Goal: Task Accomplishment & Management: Use online tool/utility

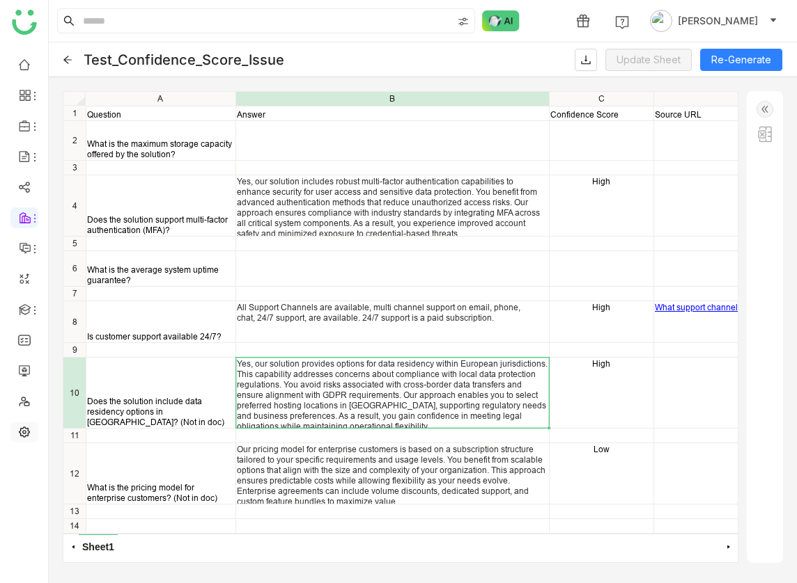
click at [18, 427] on link at bounding box center [24, 431] width 13 height 12
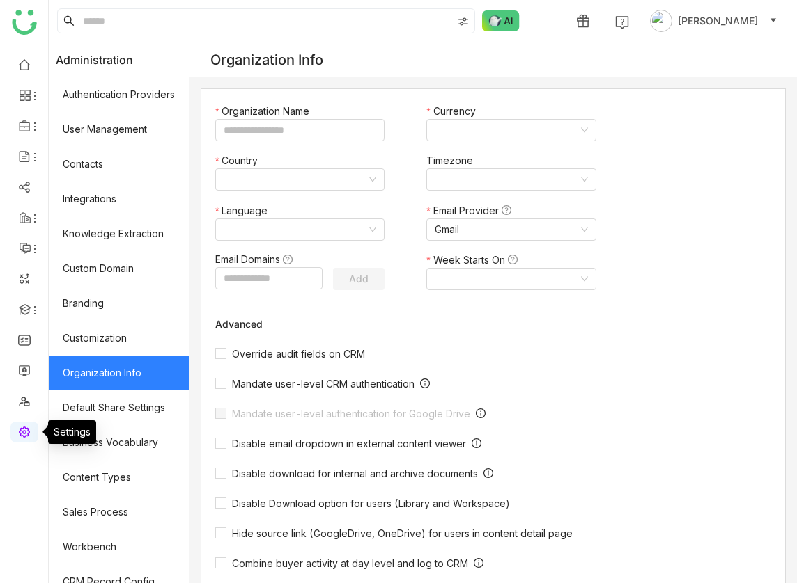
type input "*******"
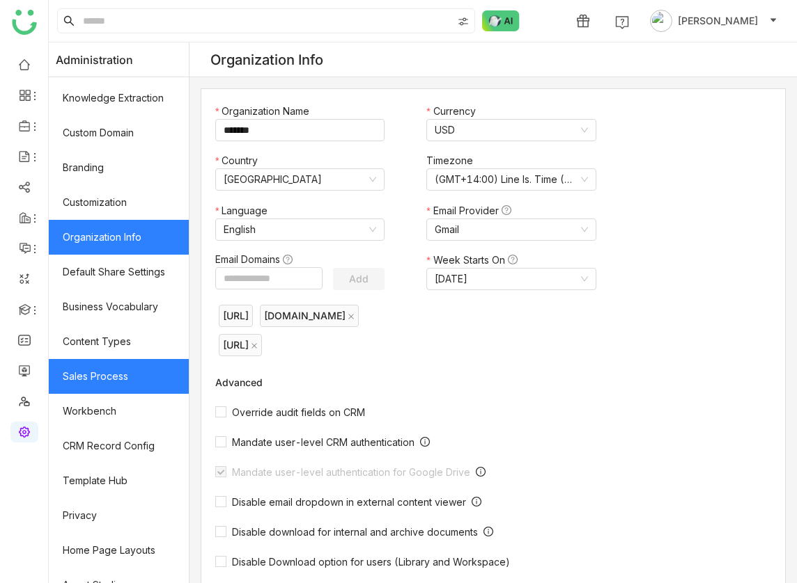
scroll to position [155, 0]
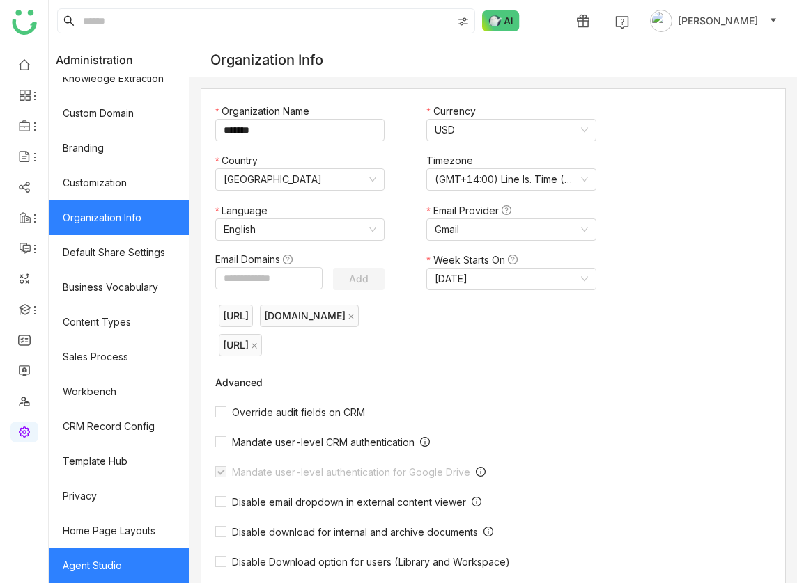
click at [118, 568] on link "Agent Studio" at bounding box center [119, 566] width 140 height 35
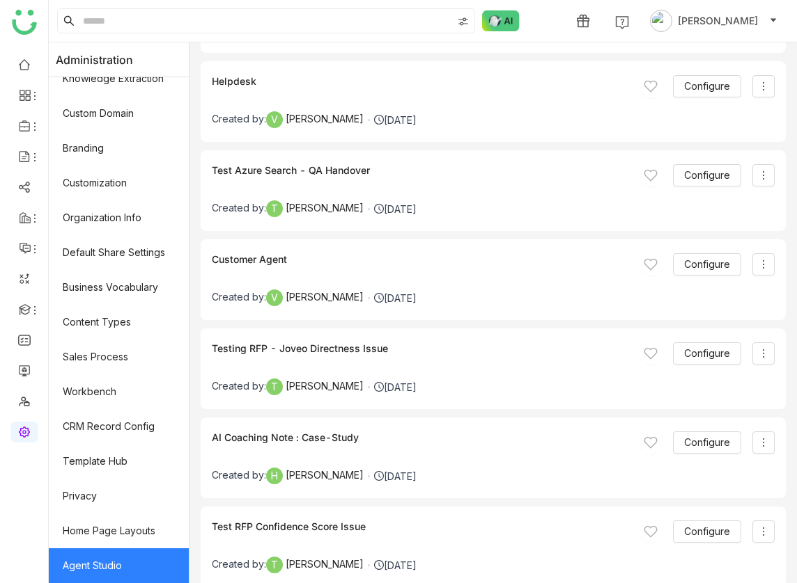
scroll to position [4805, 0]
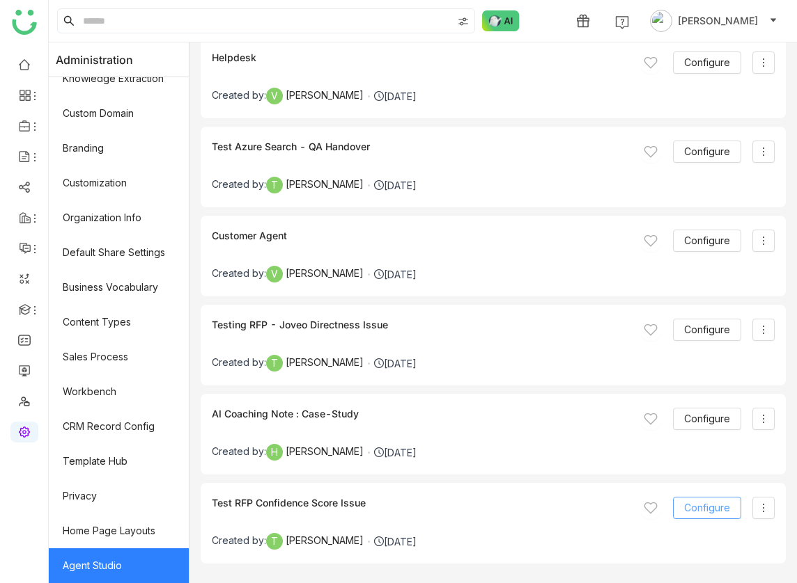
click at [694, 500] on button "Configure" at bounding box center [707, 508] width 68 height 22
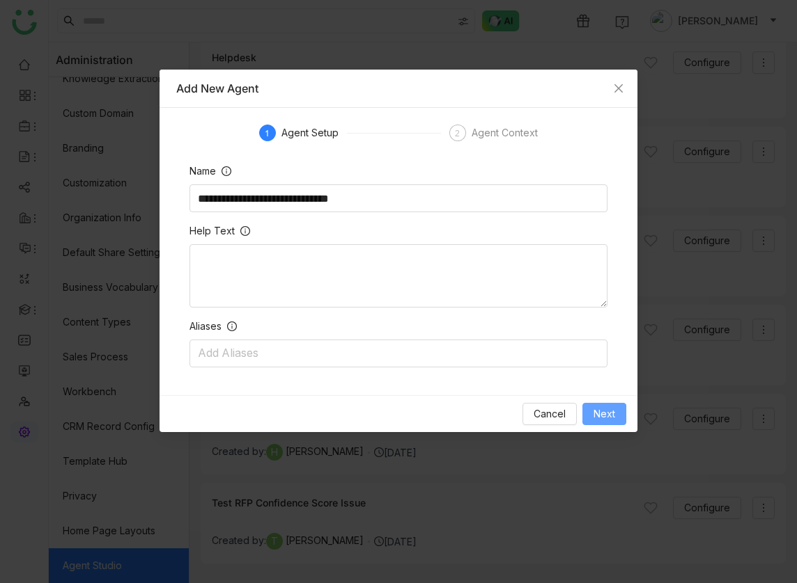
click at [615, 421] on button "Next" at bounding box center [604, 414] width 44 height 22
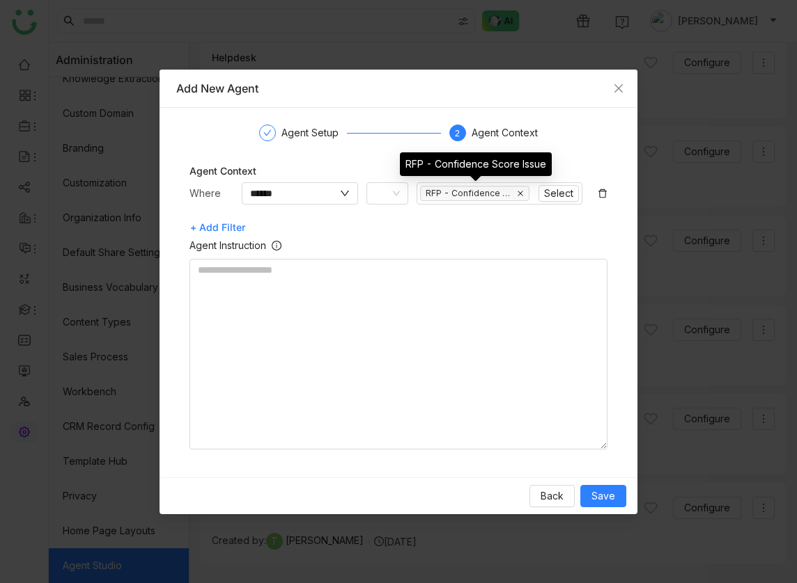
click at [522, 193] on icon at bounding box center [520, 193] width 7 height 7
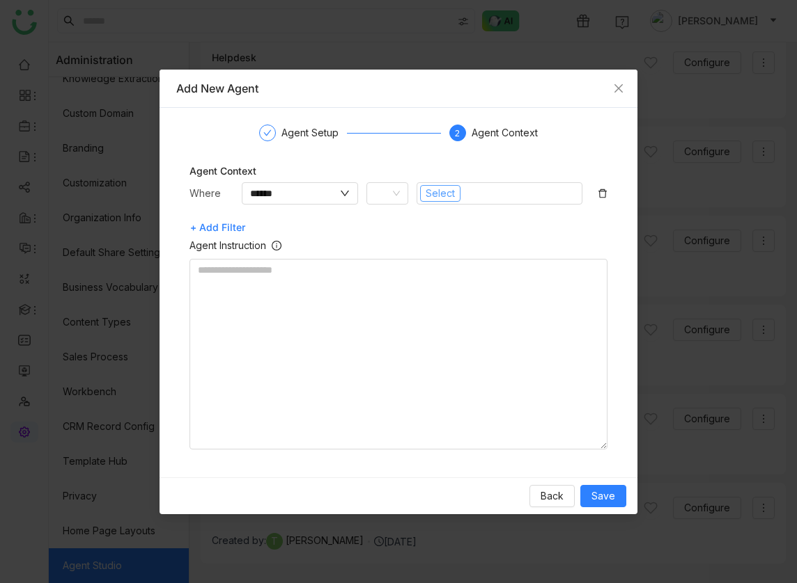
click at [430, 193] on span "Select" at bounding box center [439, 193] width 29 height 15
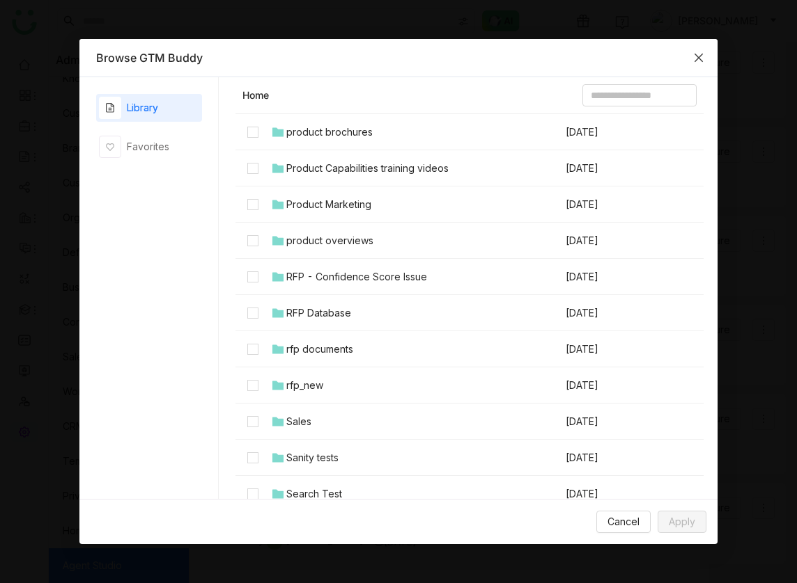
scroll to position [1214, 0]
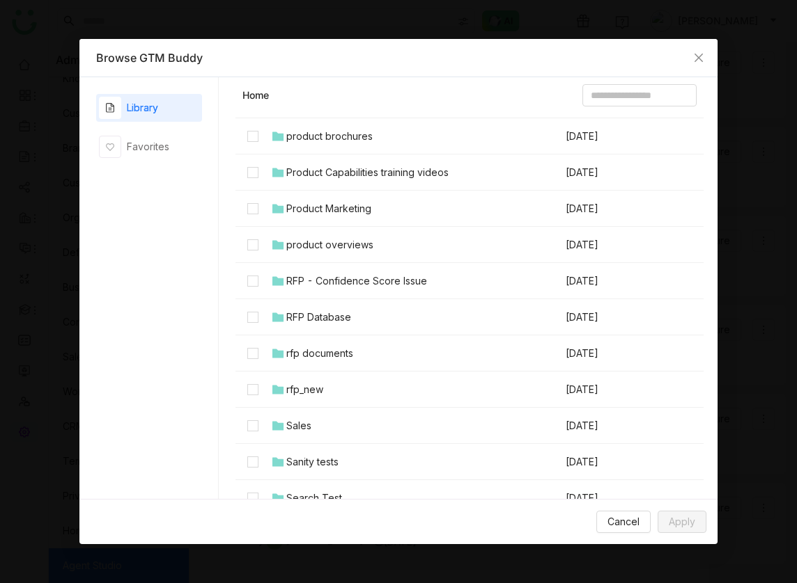
click at [311, 274] on div "RFP - Confidence Score Issue" at bounding box center [356, 281] width 141 height 15
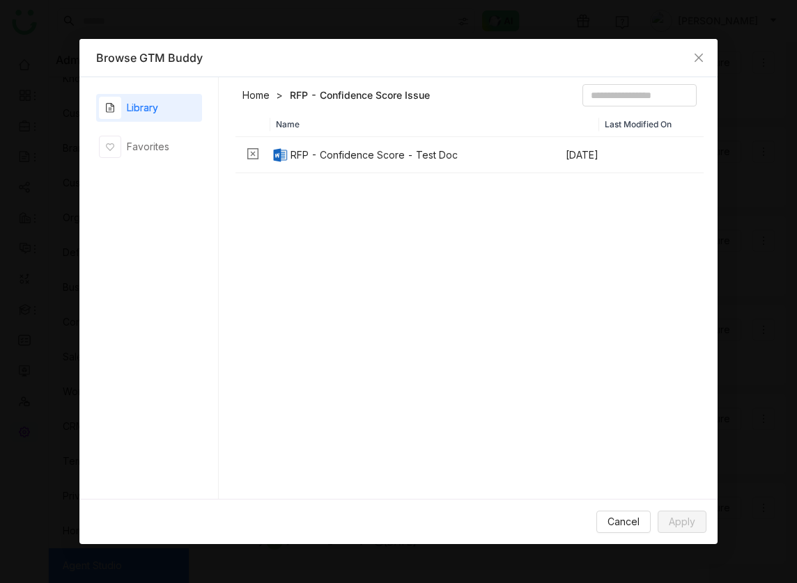
click at [260, 99] on link "Home" at bounding box center [255, 95] width 27 height 14
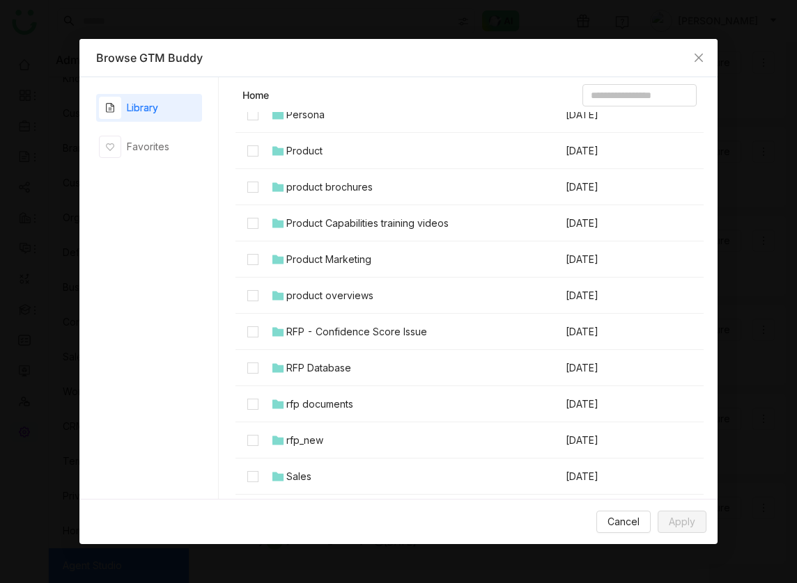
scroll to position [1159, 0]
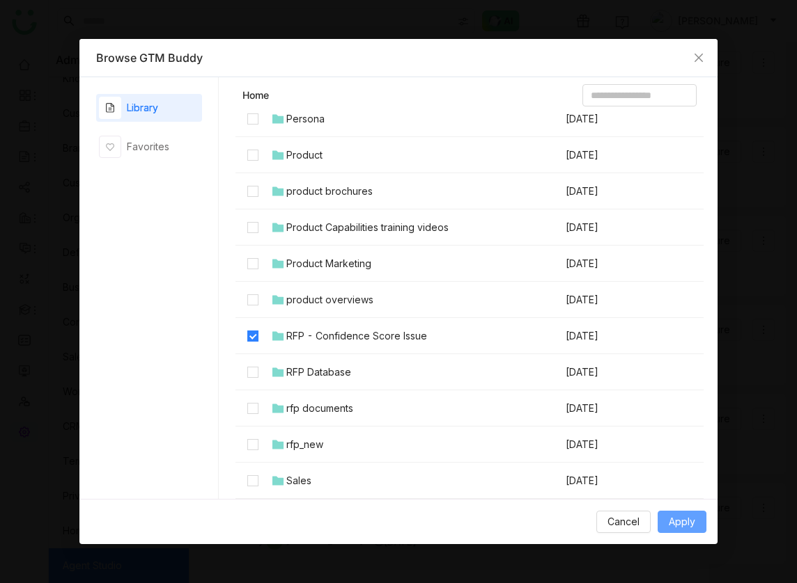
click at [673, 522] on span "Apply" at bounding box center [681, 522] width 26 height 15
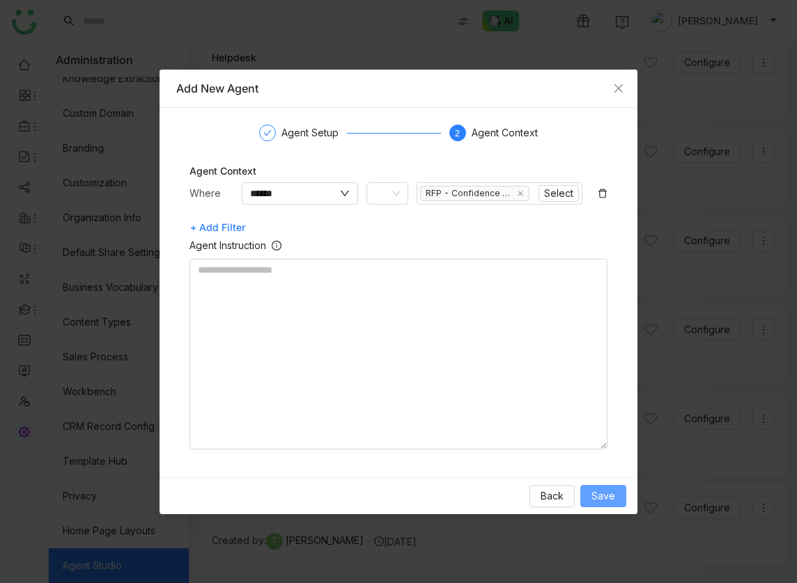
click at [605, 491] on span "Save" at bounding box center [603, 496] width 24 height 15
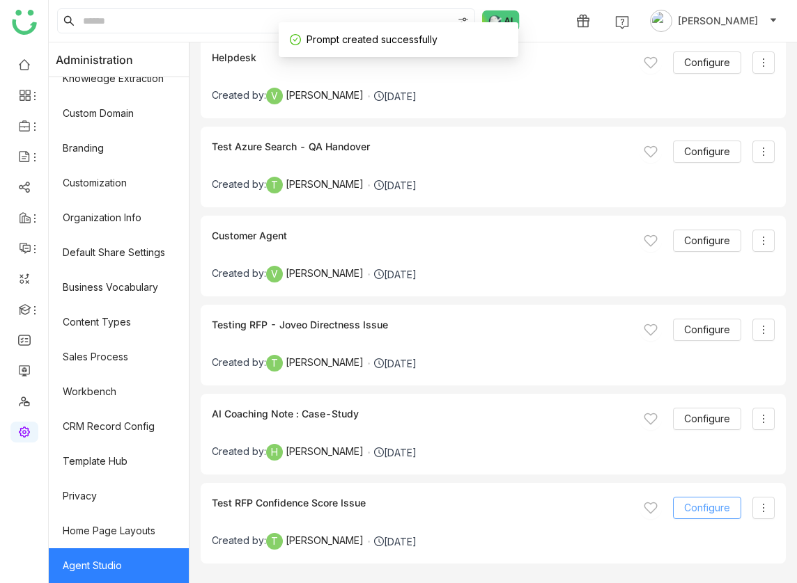
click at [713, 511] on span "Configure" at bounding box center [707, 508] width 46 height 15
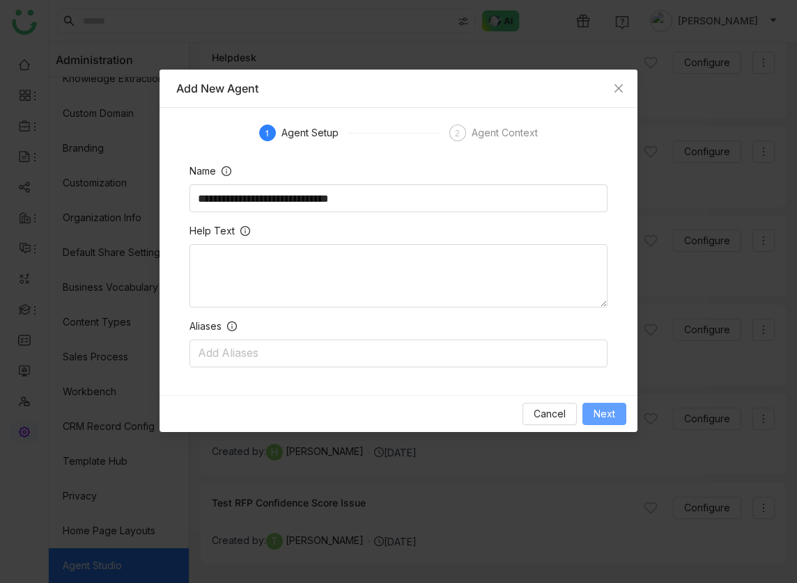
click at [597, 421] on span "Next" at bounding box center [604, 414] width 22 height 15
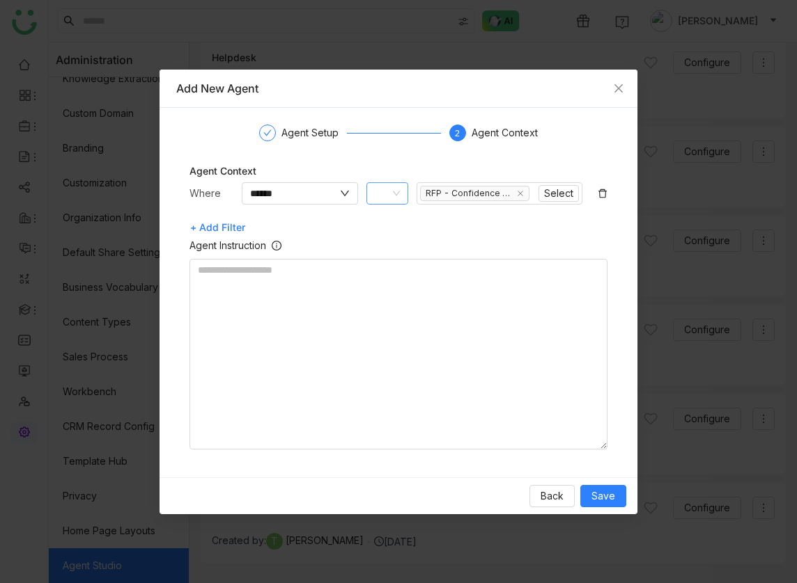
click at [377, 194] on span at bounding box center [380, 194] width 10 height 10
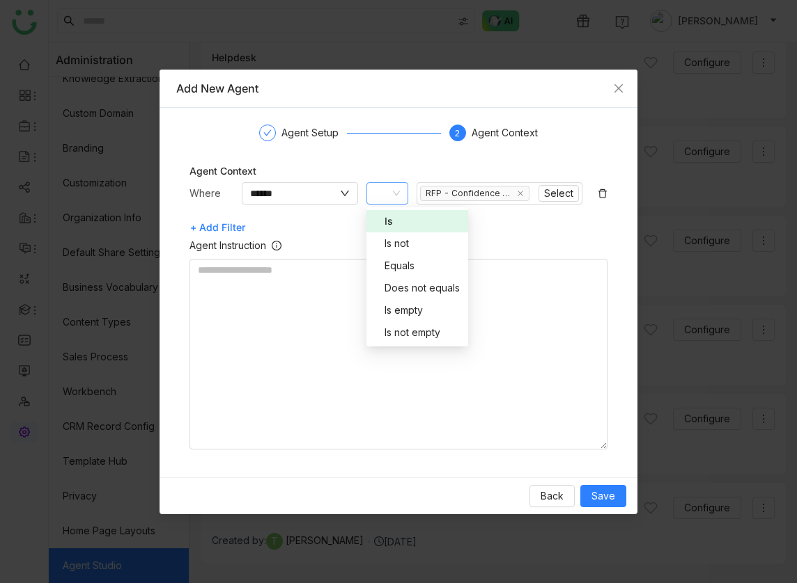
click at [407, 225] on div "Is" at bounding box center [417, 221] width 85 height 15
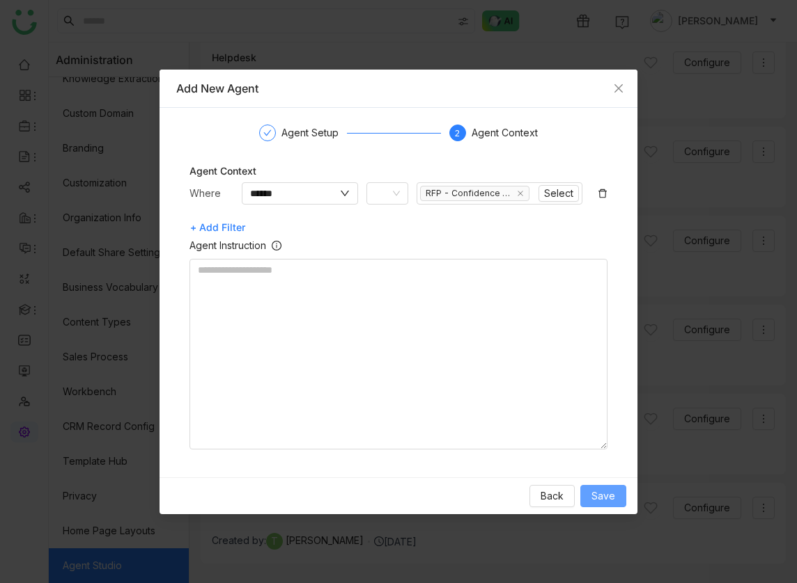
click at [602, 485] on button "Save" at bounding box center [603, 496] width 46 height 22
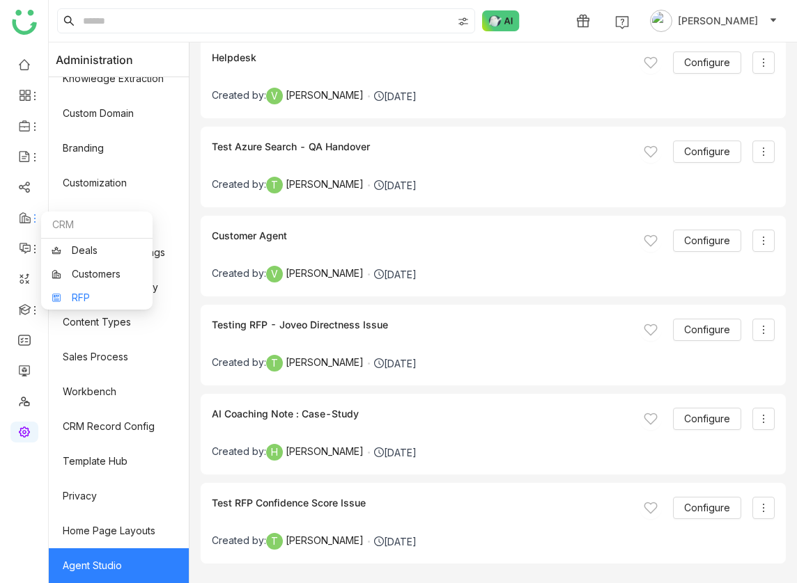
click at [99, 293] on link "RFP" at bounding box center [97, 298] width 91 height 10
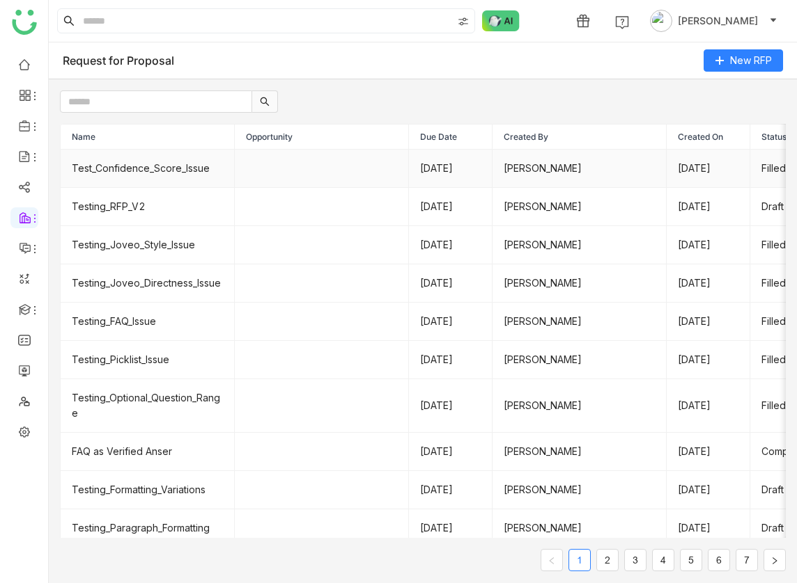
click at [150, 170] on td "Test_Confidence_Score_Issue" at bounding box center [148, 169] width 174 height 38
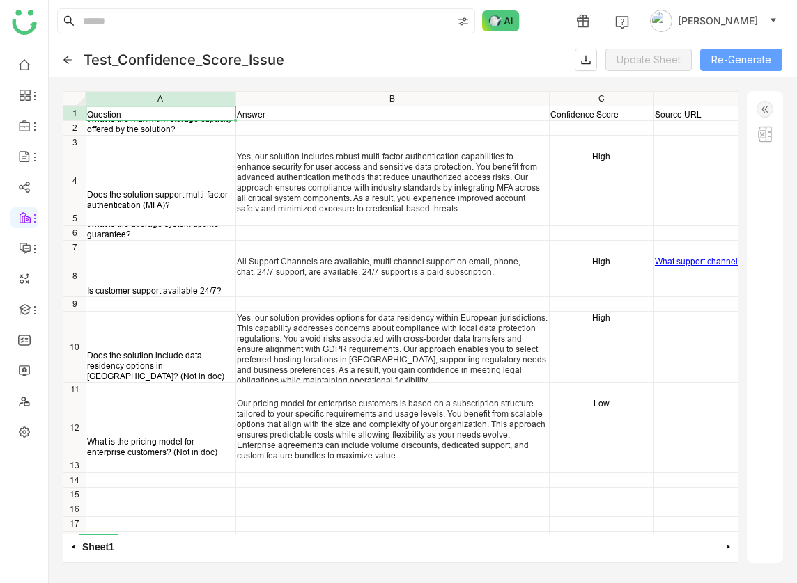
click at [748, 61] on button "Re-Generate" at bounding box center [741, 60] width 82 height 22
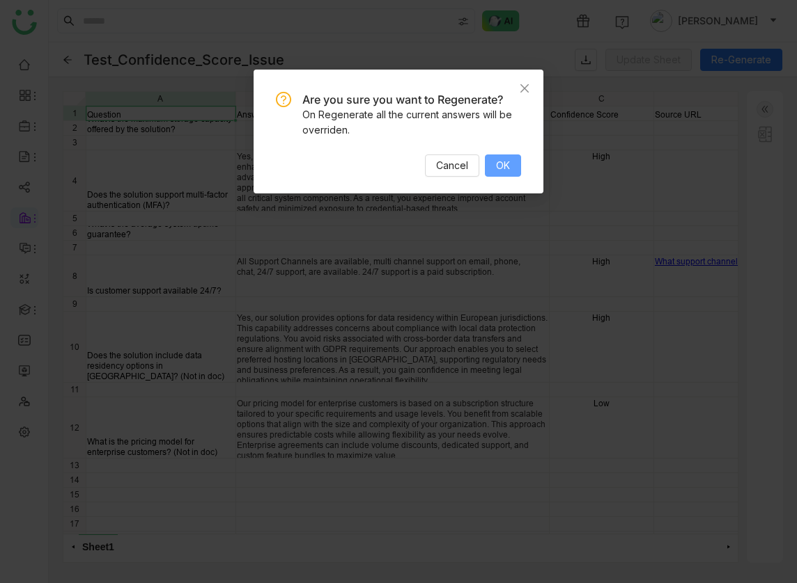
click at [509, 160] on span "OK" at bounding box center [503, 165] width 14 height 15
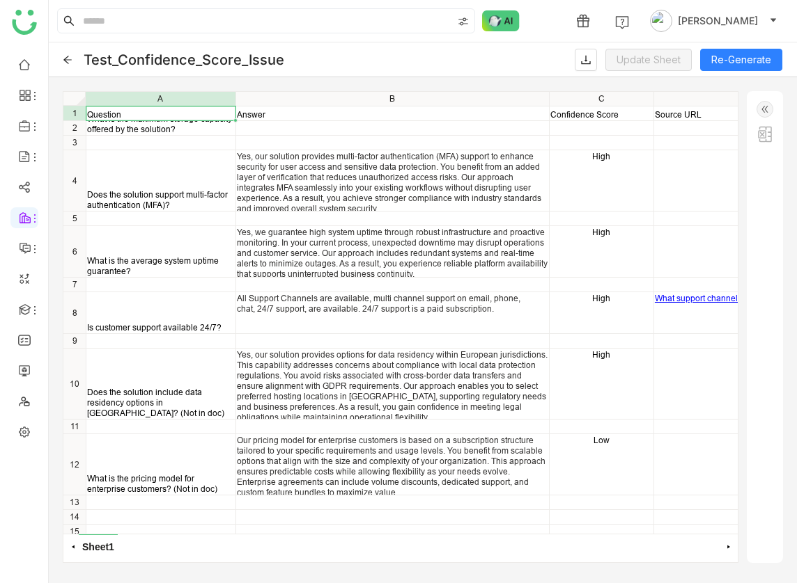
click at [66, 58] on icon at bounding box center [68, 60] width 10 height 10
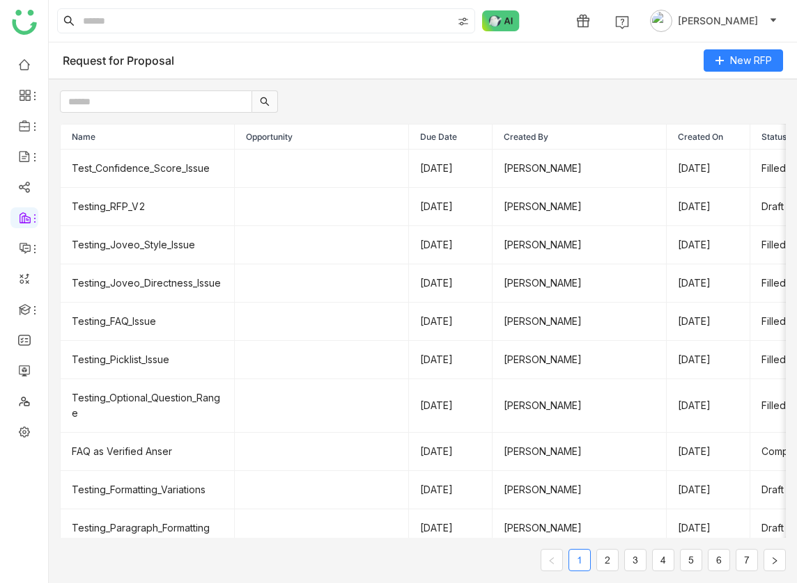
scroll to position [0, 48]
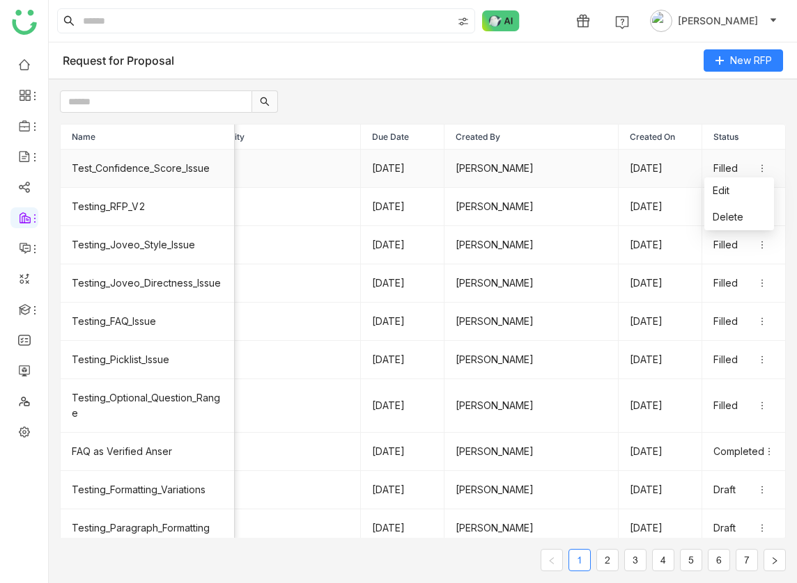
click at [769, 167] on span at bounding box center [765, 169] width 17 height 10
click at [737, 212] on span "Delete" at bounding box center [727, 217] width 31 height 15
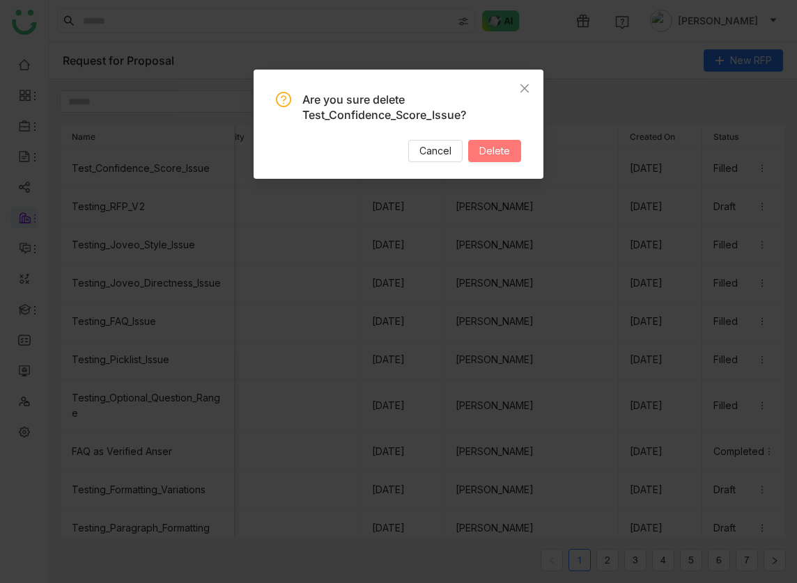
click at [488, 160] on button "Delete" at bounding box center [494, 151] width 53 height 22
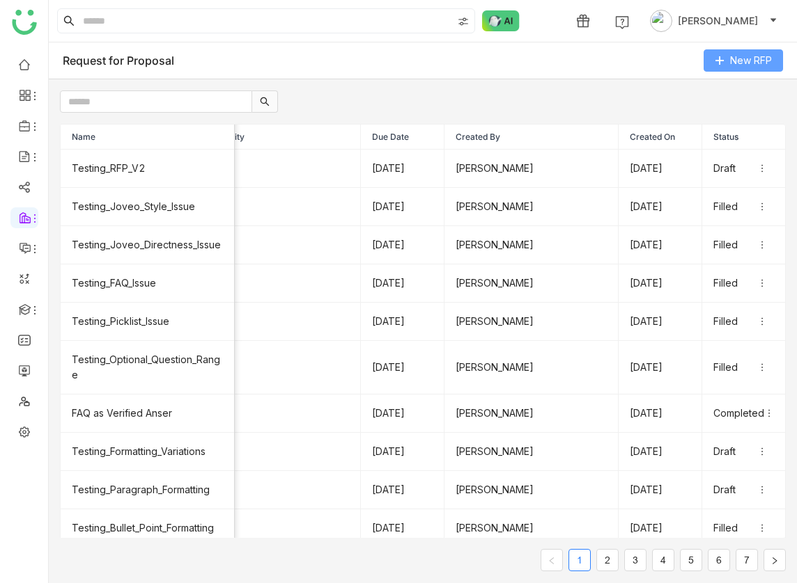
click at [735, 58] on span "New RFP" at bounding box center [751, 60] width 42 height 15
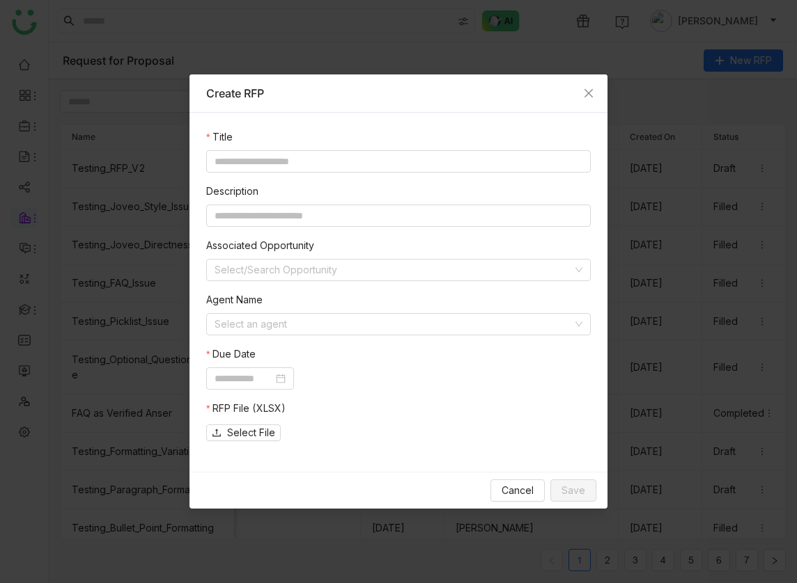
click at [568, 42] on nz-modal-container "Create RFP Title Description Associated Opportunity Select/Search Opportunity A…" at bounding box center [398, 291] width 797 height 583
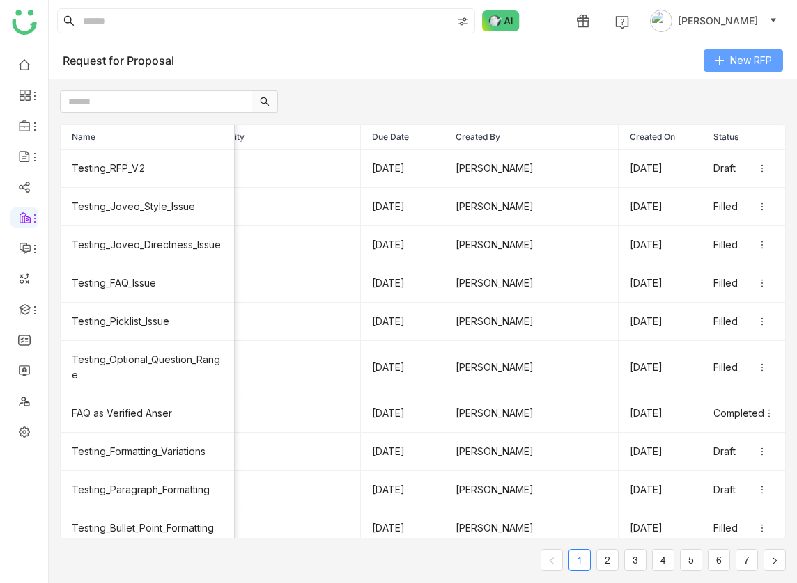
click at [744, 56] on span "New RFP" at bounding box center [751, 60] width 42 height 15
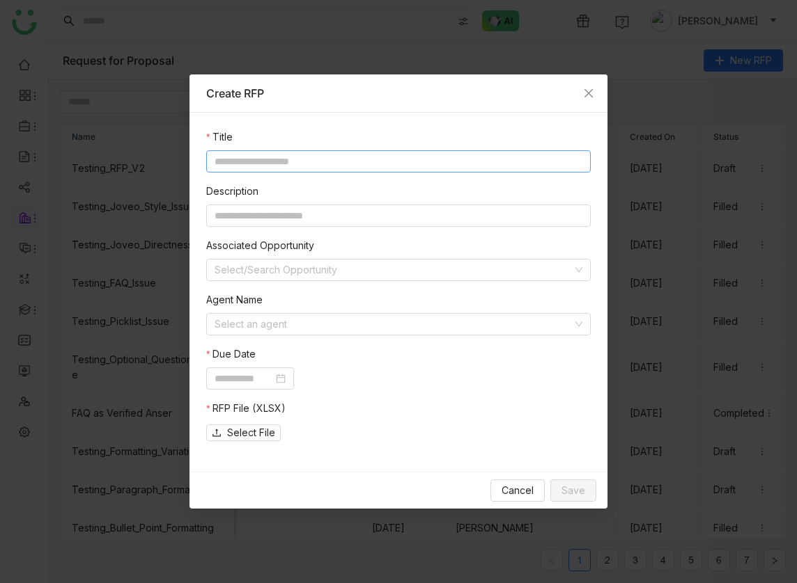
click at [308, 169] on input at bounding box center [398, 161] width 384 height 22
type input "**********"
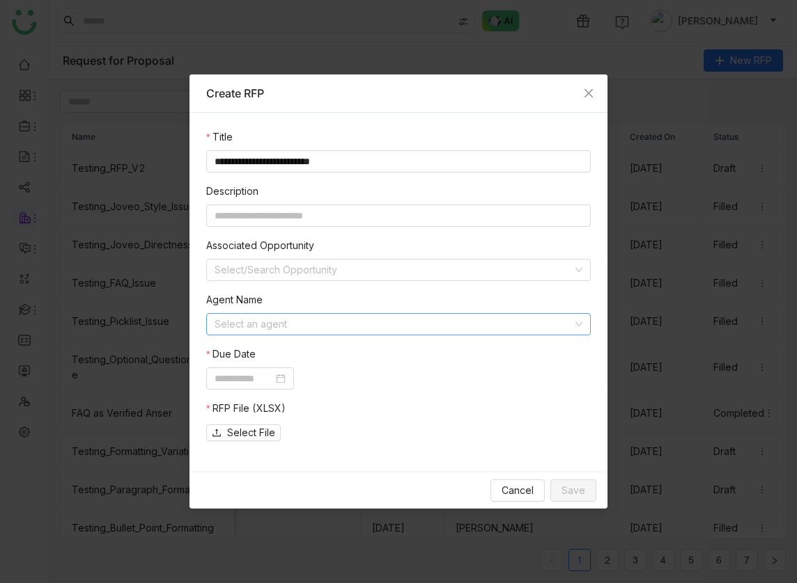
click at [314, 314] on input at bounding box center [393, 324] width 358 height 21
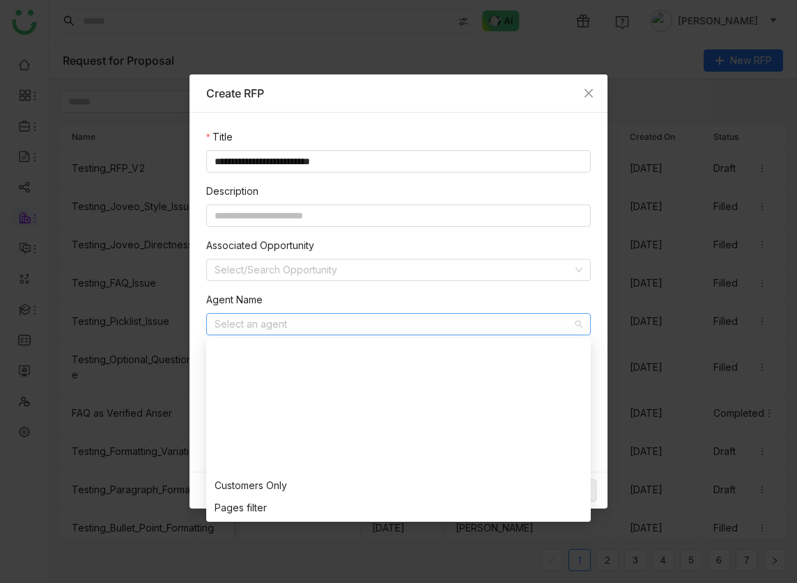
scroll to position [1092, 0]
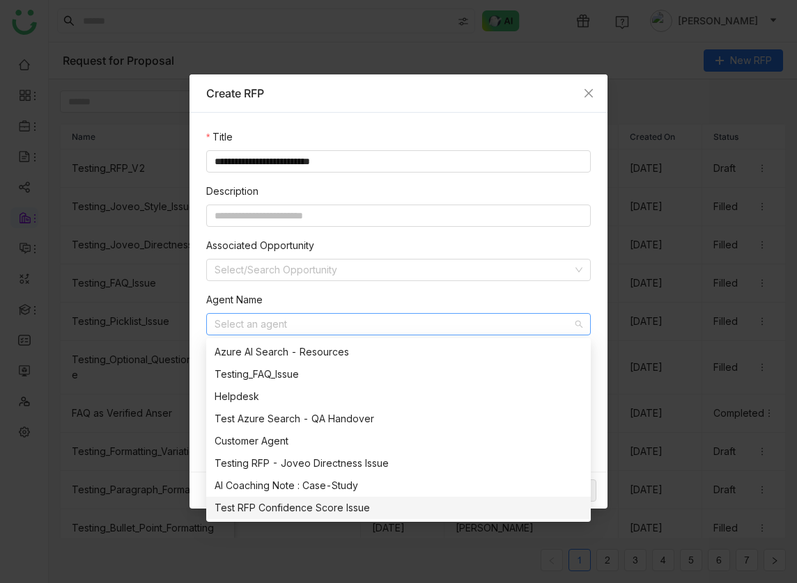
click at [290, 517] on nz-option-item "Test RFP Confidence Score Issue" at bounding box center [398, 508] width 384 height 22
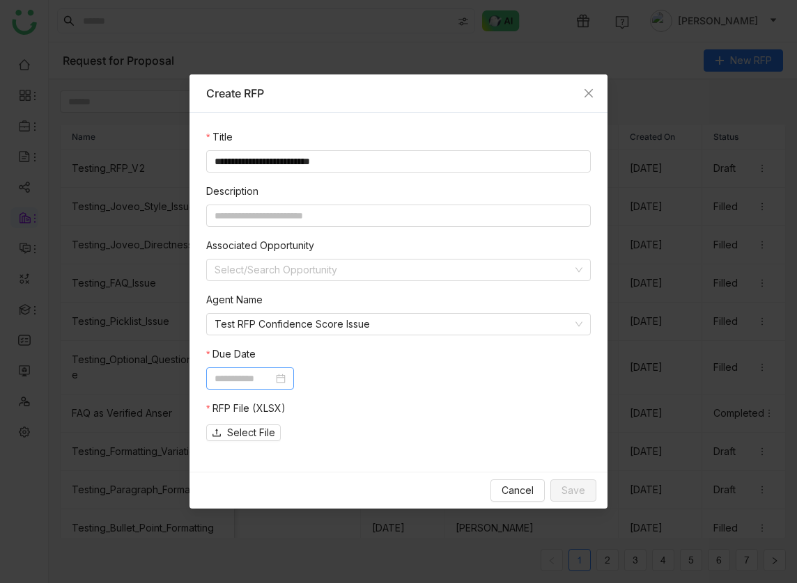
click at [251, 383] on input at bounding box center [243, 378] width 58 height 15
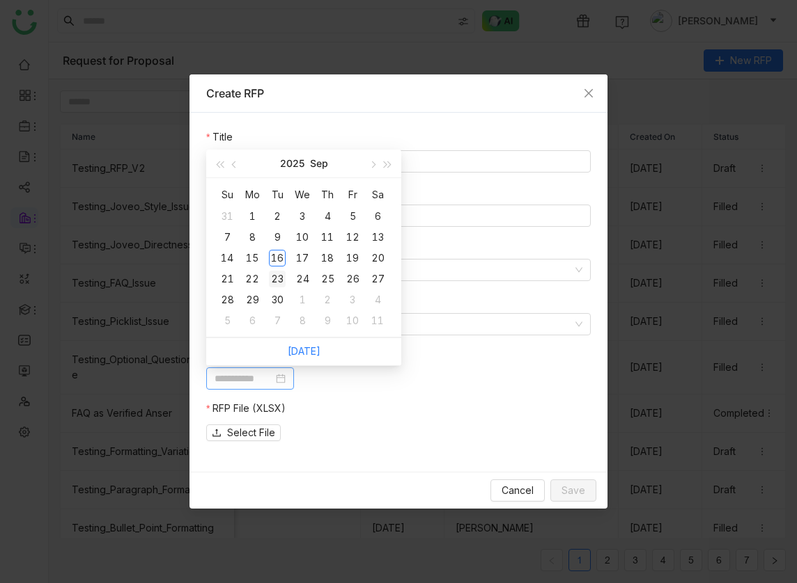
click at [279, 274] on div "23" at bounding box center [277, 279] width 17 height 17
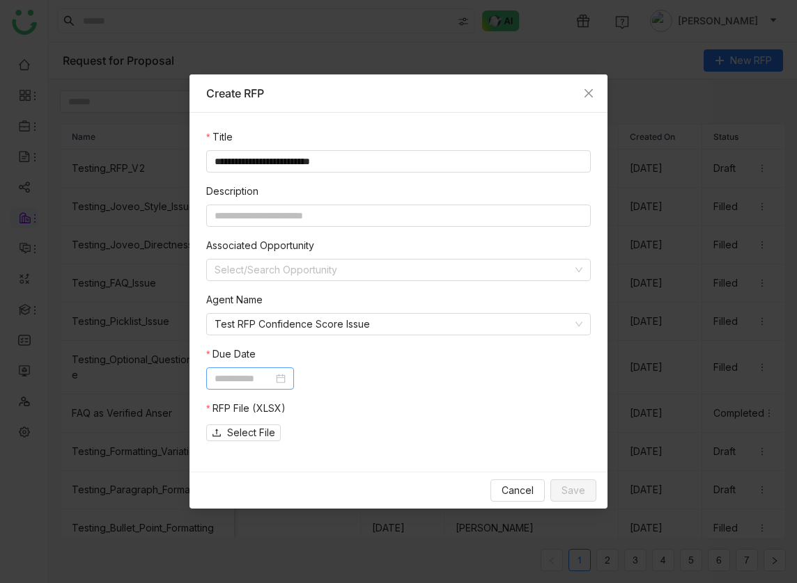
type input "**********"
click at [269, 439] on span "Select File" at bounding box center [251, 432] width 48 height 15
click at [567, 491] on span "Save" at bounding box center [573, 490] width 24 height 15
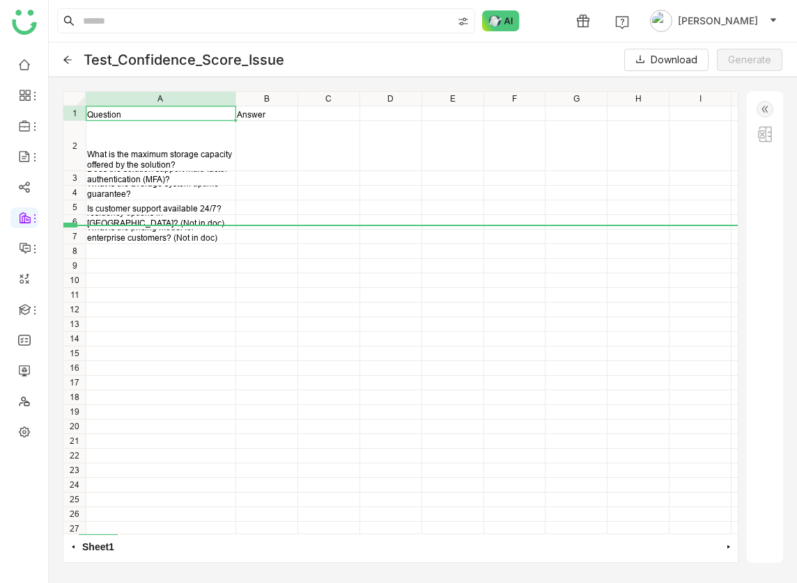
drag, startPoint x: 75, startPoint y: 183, endPoint x: 75, endPoint y: 214, distance: 31.3
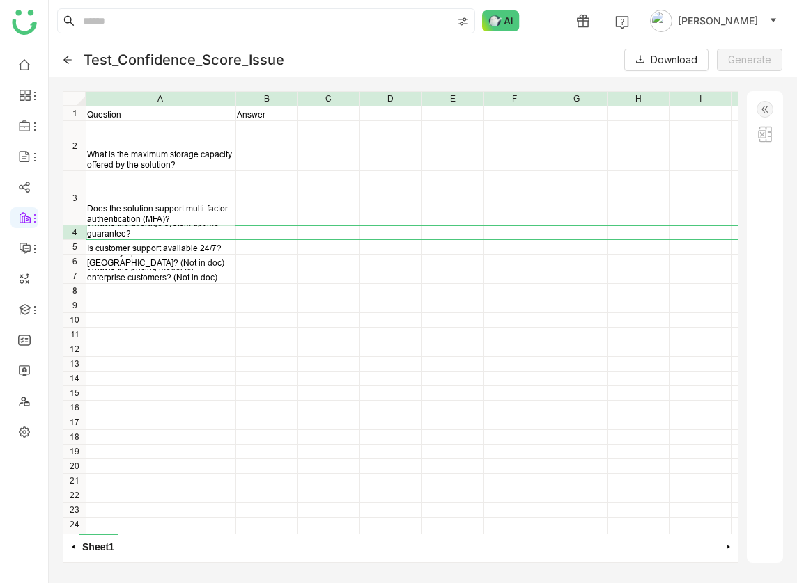
click at [78, 235] on div "4" at bounding box center [74, 232] width 22 height 12
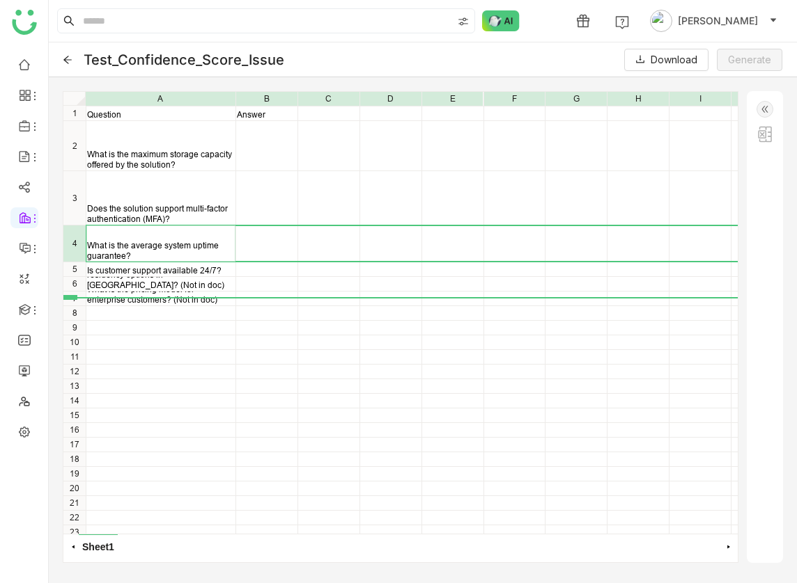
drag, startPoint x: 76, startPoint y: 280, endPoint x: 76, endPoint y: 296, distance: 16.0
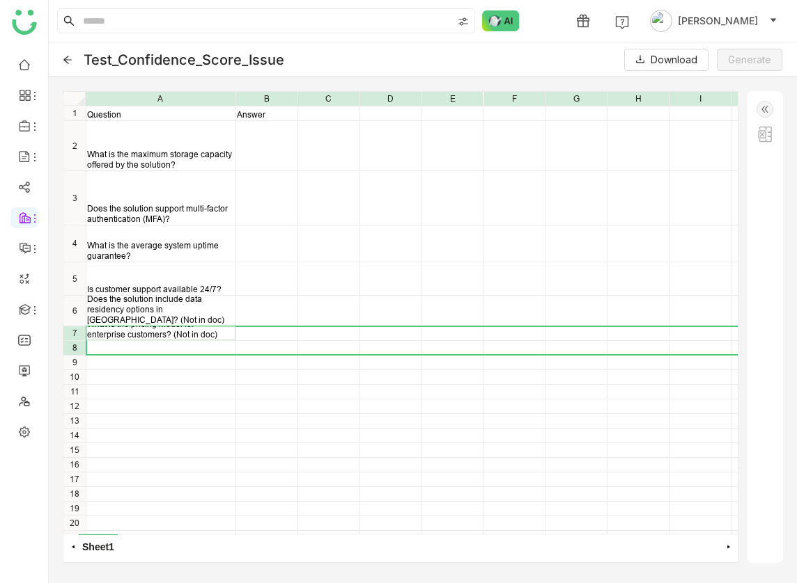
drag, startPoint x: 77, startPoint y: 337, endPoint x: 77, endPoint y: 346, distance: 9.1
click at [77, 346] on div "1 2 3 4 5 6 7 8 9 10 11 12 13 14 15 16 17 18 19 20 21" at bounding box center [74, 325] width 22 height 439
drag, startPoint x: 75, startPoint y: 338, endPoint x: 75, endPoint y: 375, distance: 36.2
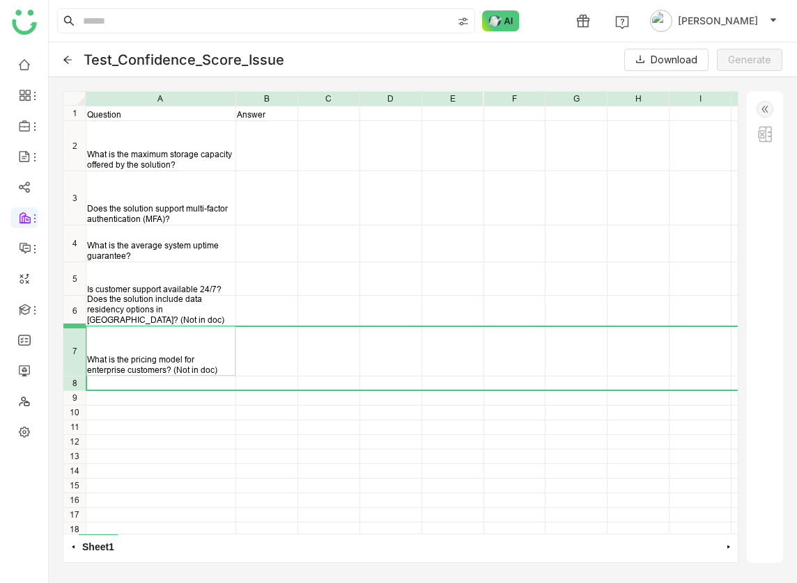
click at [77, 324] on div at bounding box center [74, 326] width 22 height 5
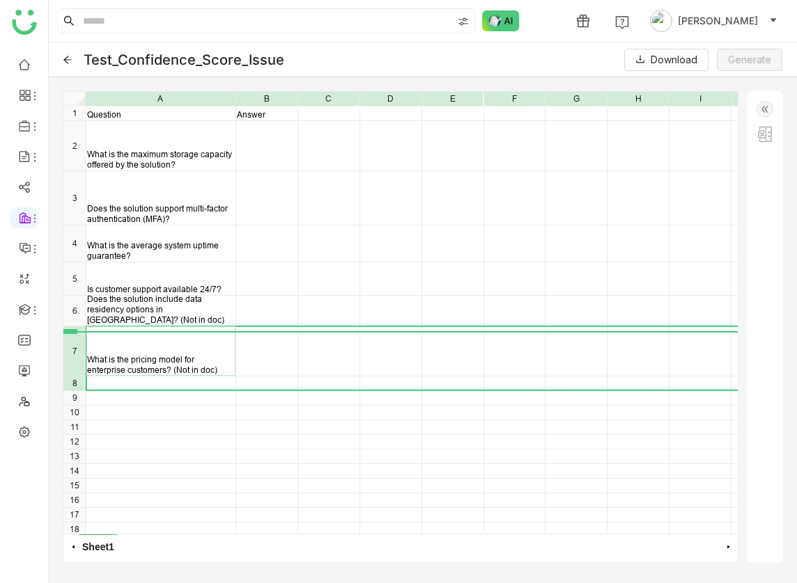
drag, startPoint x: 77, startPoint y: 324, endPoint x: 77, endPoint y: 359, distance: 34.8
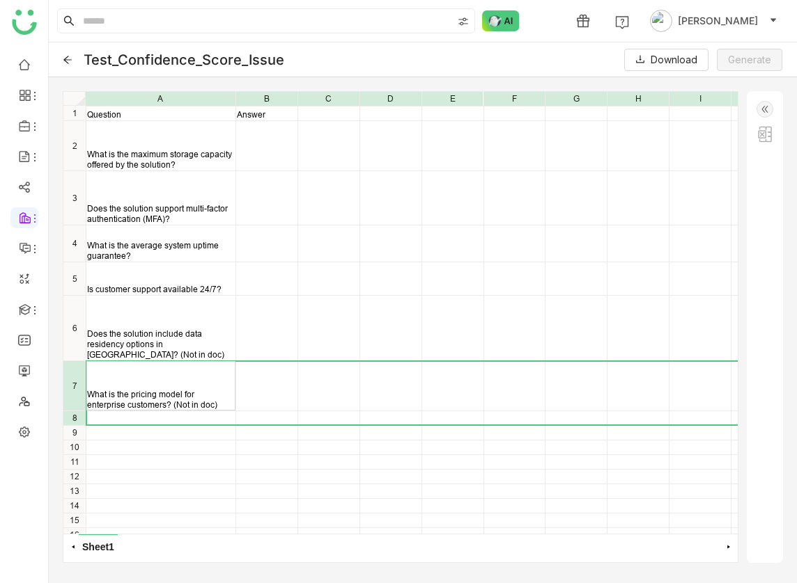
click at [163, 295] on div "Question Answer What is the maximum storage capacity offered by the solution? D…" at bounding box center [400, 313] width 674 height 442
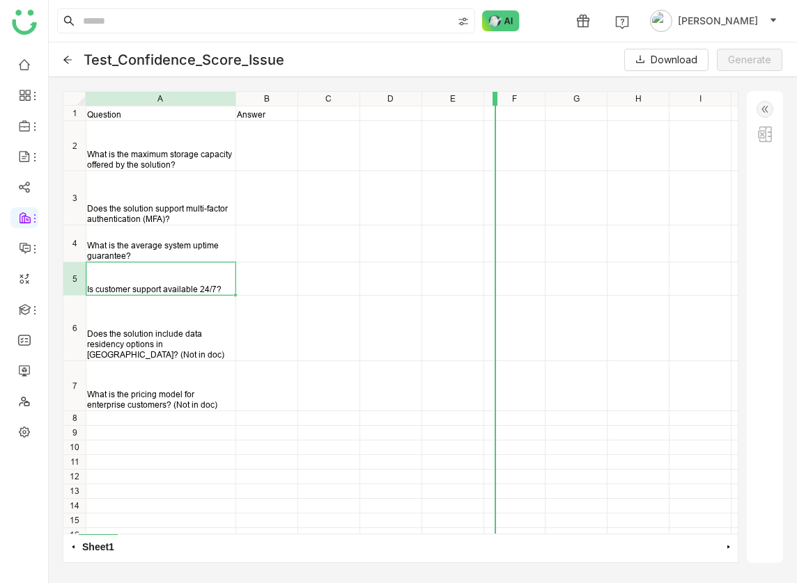
drag, startPoint x: 299, startPoint y: 98, endPoint x: 498, endPoint y: 108, distance: 198.7
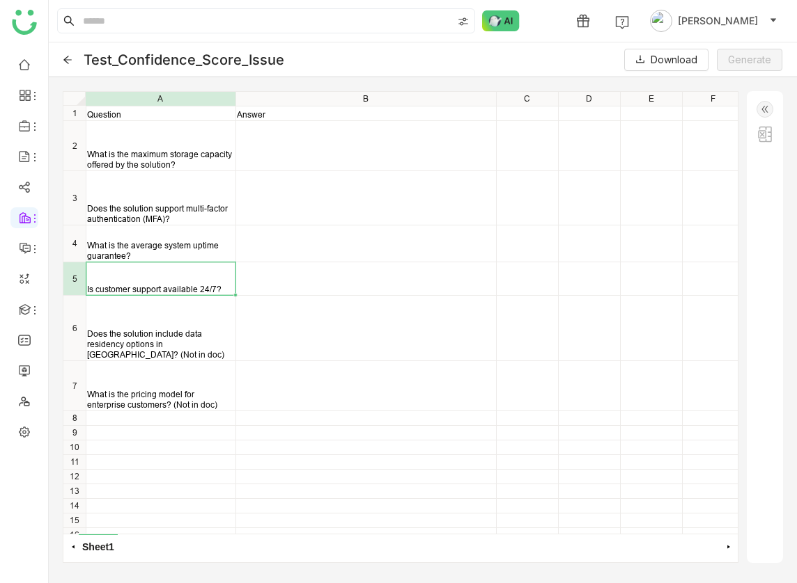
click at [767, 107] on img at bounding box center [764, 109] width 17 height 17
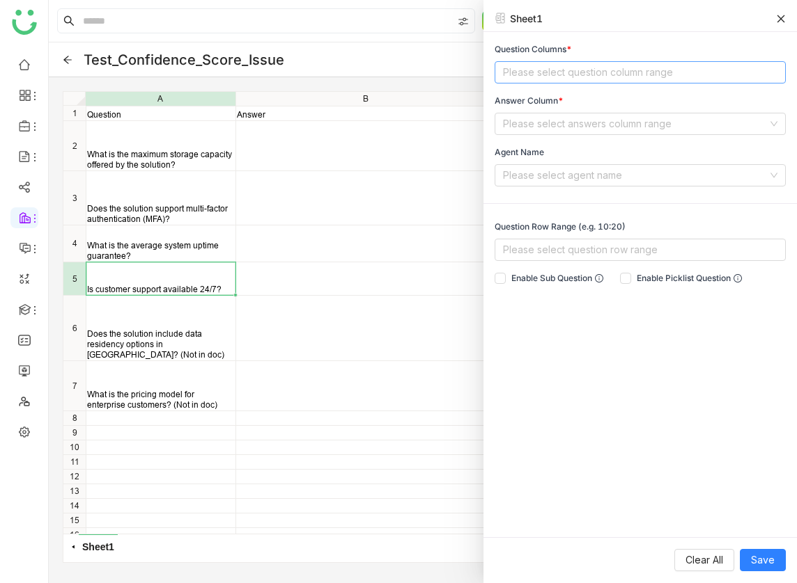
click at [592, 68] on nz-select-top-control "Please select question column range" at bounding box center [639, 72] width 291 height 22
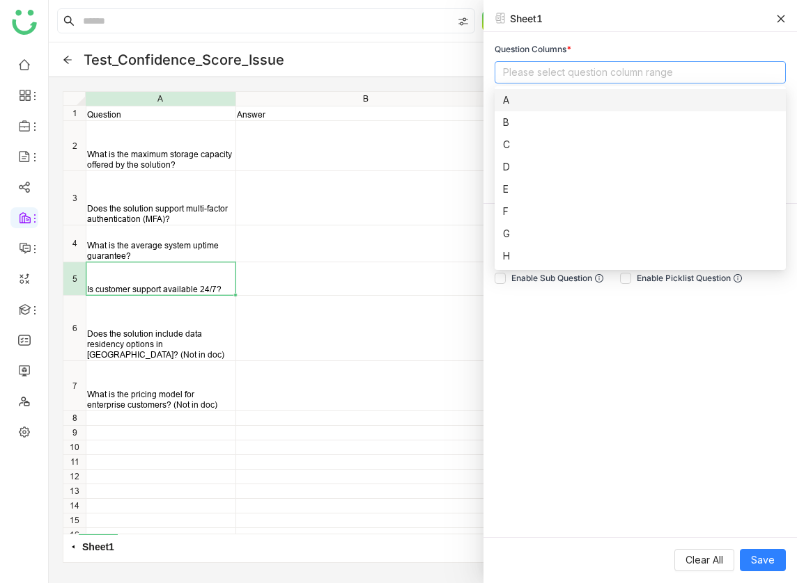
click at [558, 104] on div "A" at bounding box center [640, 100] width 274 height 15
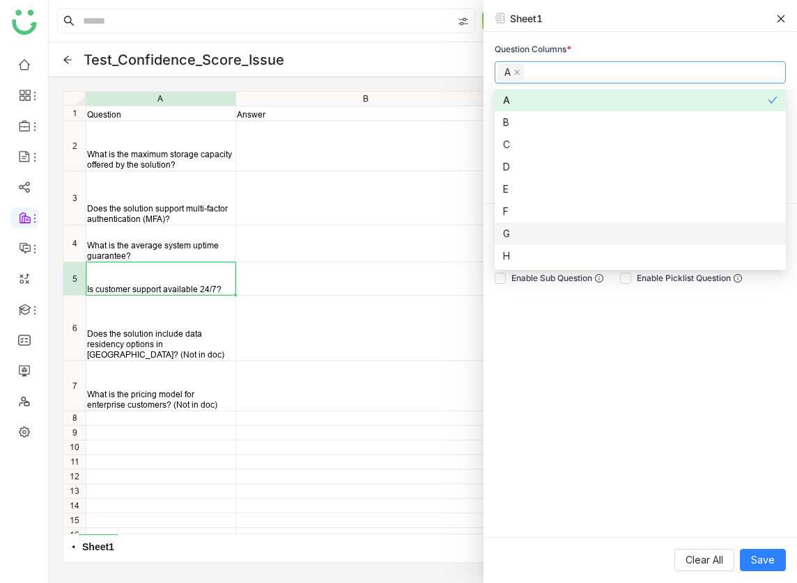
click at [606, 384] on div "Question Columns * A Answer Column * Please select answers column range Agent N…" at bounding box center [639, 285] width 313 height 506
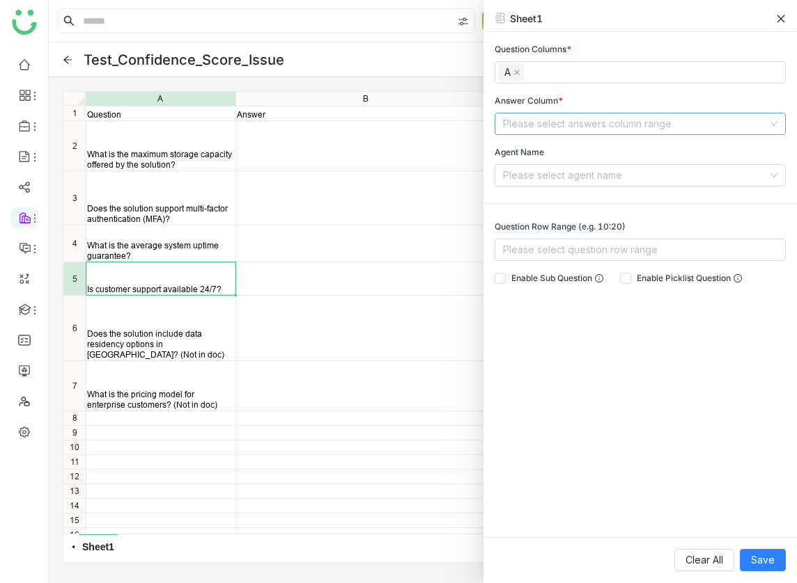
click at [591, 118] on input at bounding box center [635, 123] width 265 height 21
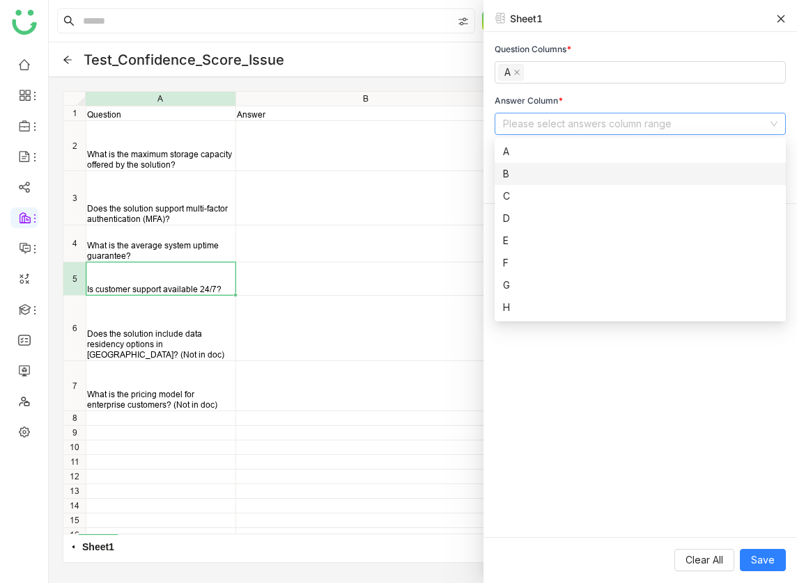
click at [576, 165] on nz-option-item "B" at bounding box center [639, 174] width 291 height 22
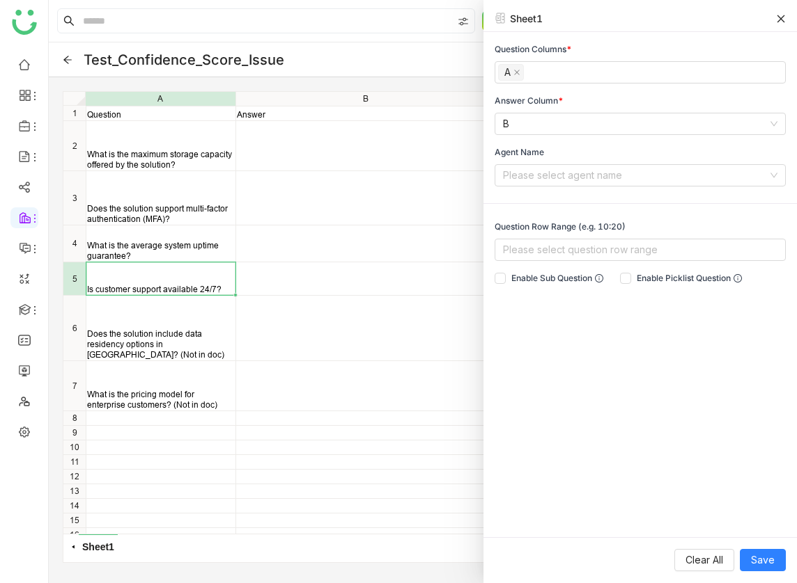
click at [600, 372] on div "Question Columns * A Answer Column * B Agent Name Please select agent name Ques…" at bounding box center [639, 285] width 313 height 506
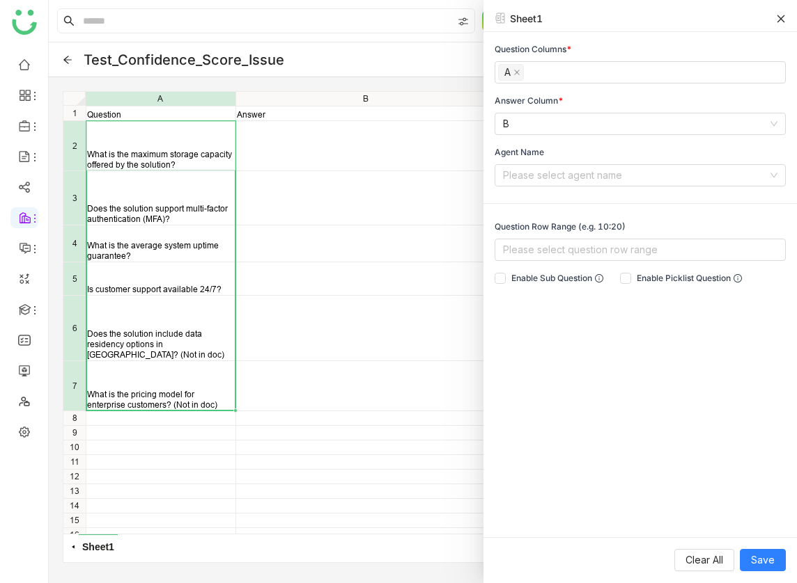
drag, startPoint x: 203, startPoint y: 150, endPoint x: 200, endPoint y: 400, distance: 250.0
click at [200, 400] on div "Question Answer What is the maximum storage capacity offered by the solution? D…" at bounding box center [400, 313] width 674 height 442
click at [212, 398] on span "Add Question Range" at bounding box center [253, 408] width 109 height 24
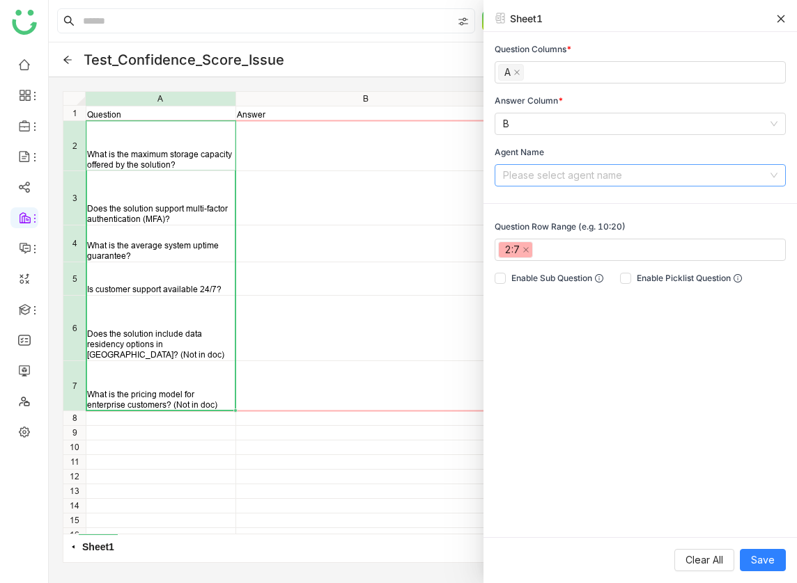
click at [524, 181] on input at bounding box center [635, 175] width 265 height 21
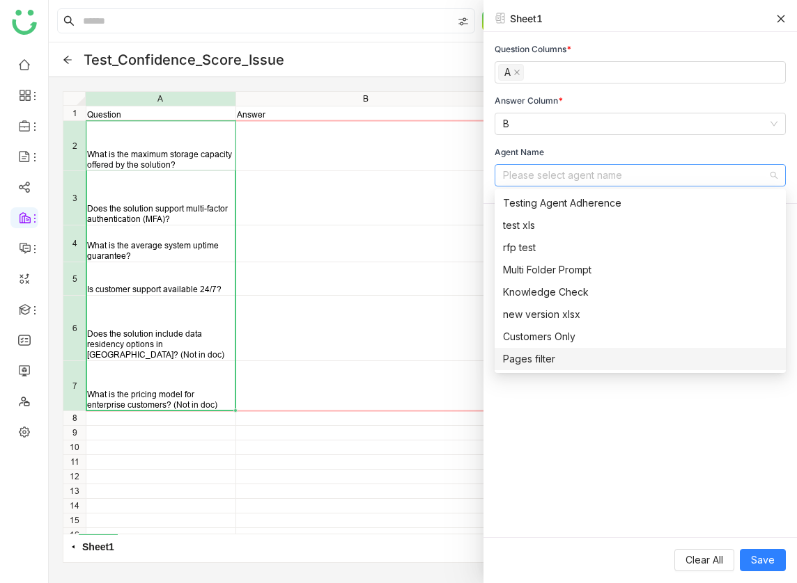
click at [595, 450] on div "Question Columns * A Answer Column * B Agent Name Please select agent name Ques…" at bounding box center [639, 285] width 313 height 506
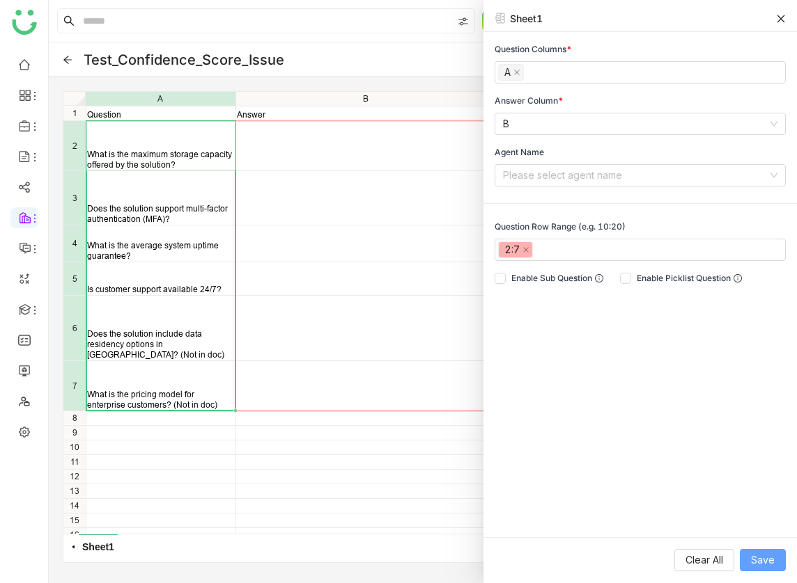
click at [762, 565] on span "Save" at bounding box center [763, 560] width 24 height 15
click at [767, 553] on span "Save" at bounding box center [763, 560] width 24 height 15
click at [778, 17] on icon at bounding box center [781, 19] width 10 height 10
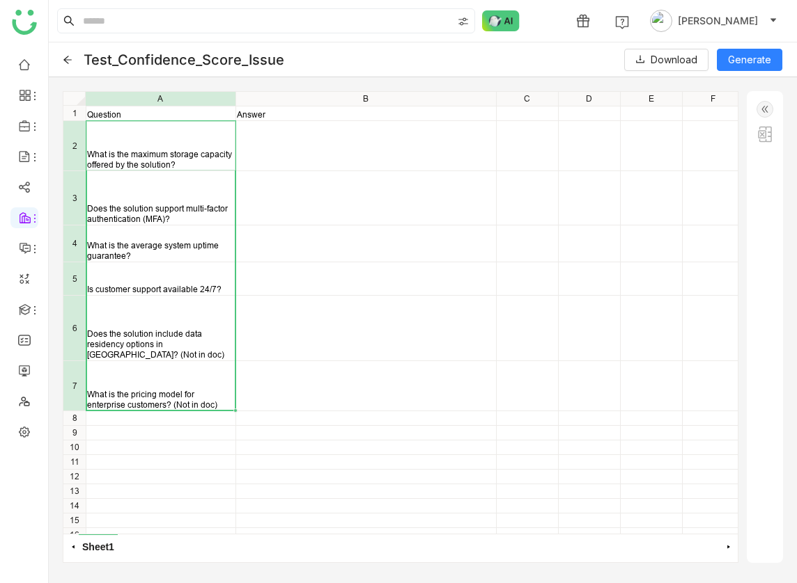
click at [590, 130] on div "Question Answer What is the maximum storage capacity offered by the solution? D…" at bounding box center [400, 313] width 674 height 442
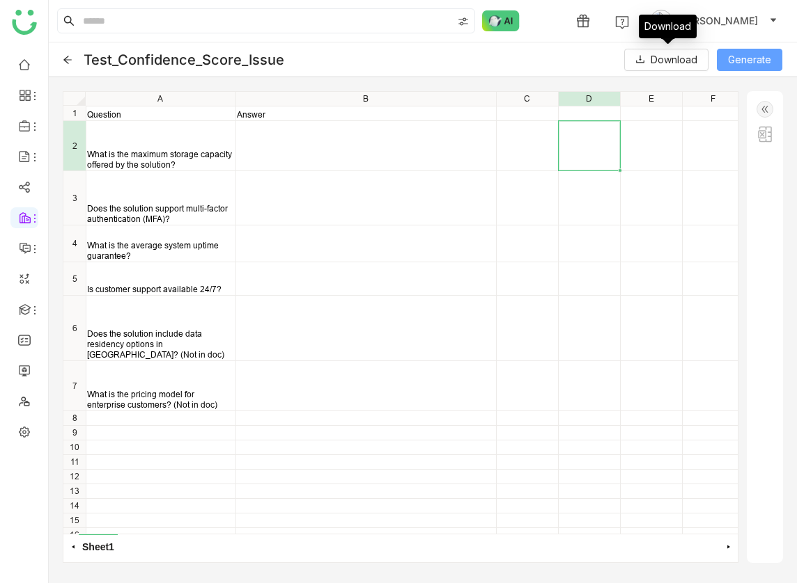
click at [726, 58] on button "Generate" at bounding box center [748, 60] width 65 height 22
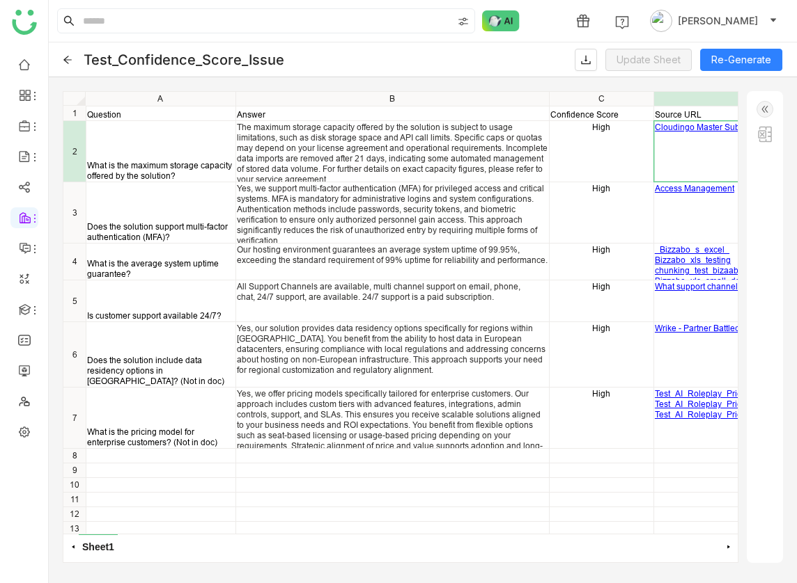
click at [309, 202] on div "Yes, we support multi-factor authentication (MFA) for privileged access and cri…" at bounding box center [392, 214] width 311 height 63
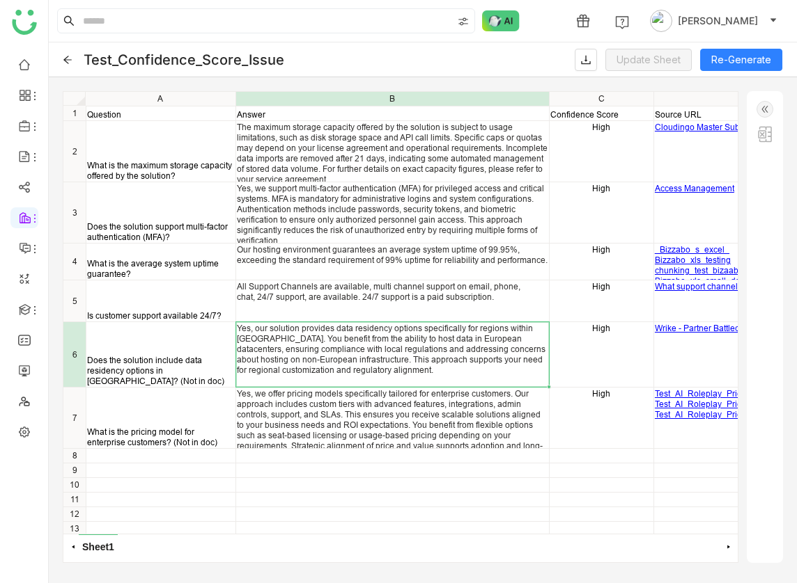
click at [335, 332] on div "Yes, our solution provides data residency options specifically for regions with…" at bounding box center [392, 349] width 311 height 52
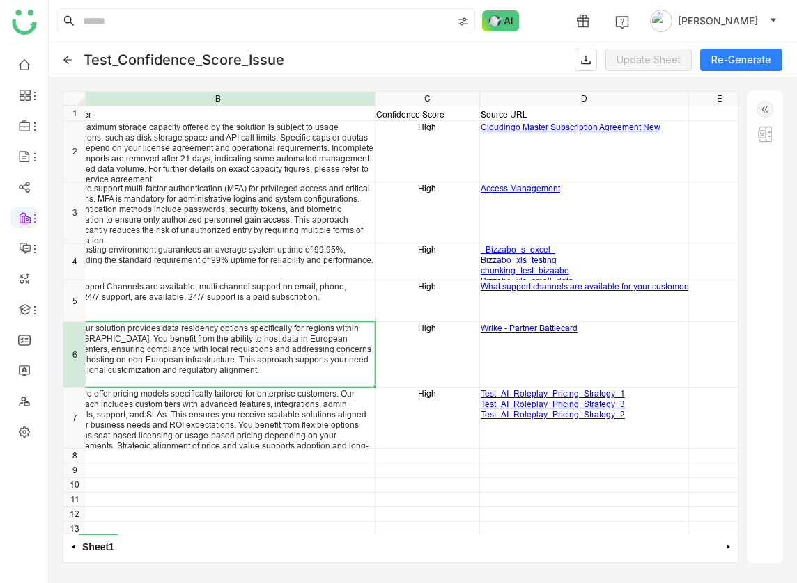
scroll to position [0, 176]
click at [766, 108] on img at bounding box center [764, 109] width 17 height 17
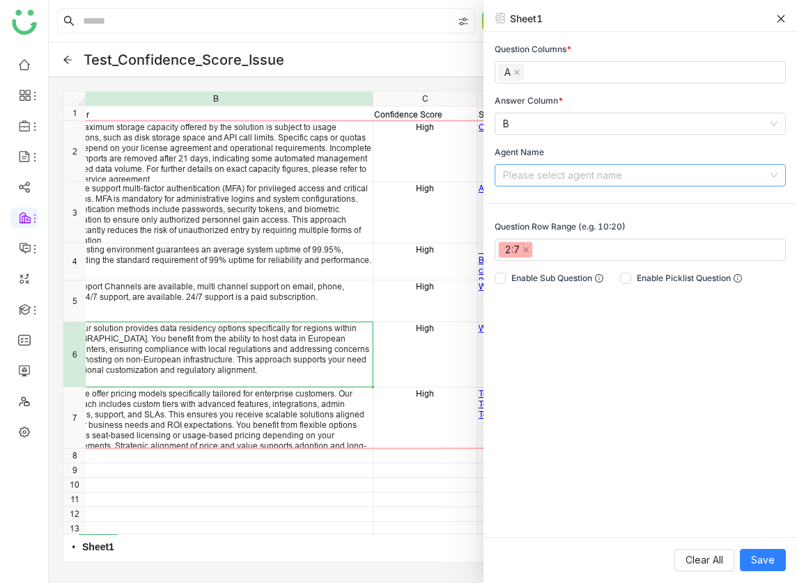
click at [684, 177] on input at bounding box center [635, 175] width 265 height 21
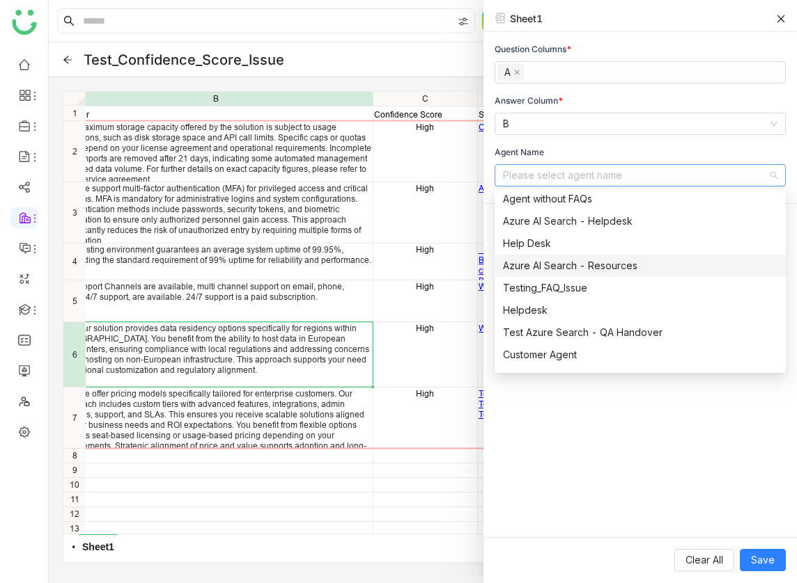
scroll to position [1092, 0]
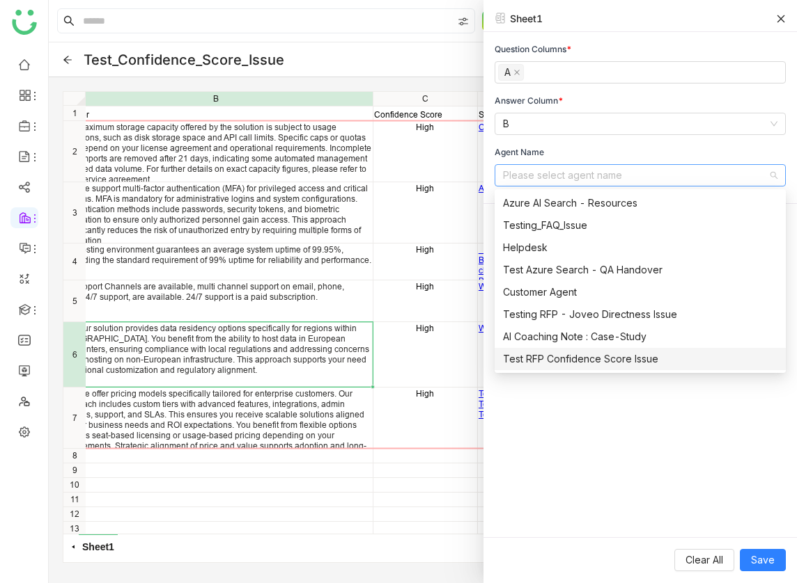
click at [592, 352] on div "Test RFP Confidence Score Issue" at bounding box center [640, 359] width 274 height 15
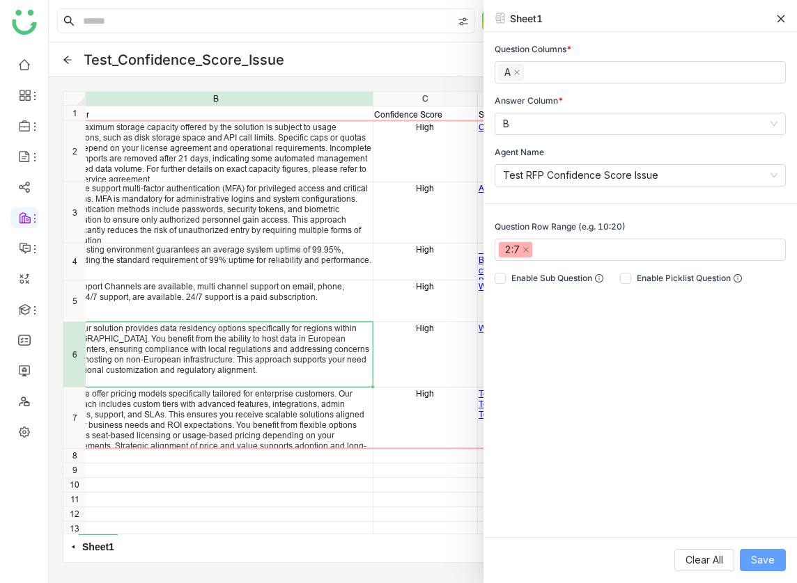
click at [762, 551] on button "Save" at bounding box center [762, 560] width 46 height 22
click at [783, 18] on icon at bounding box center [781, 19] width 10 height 10
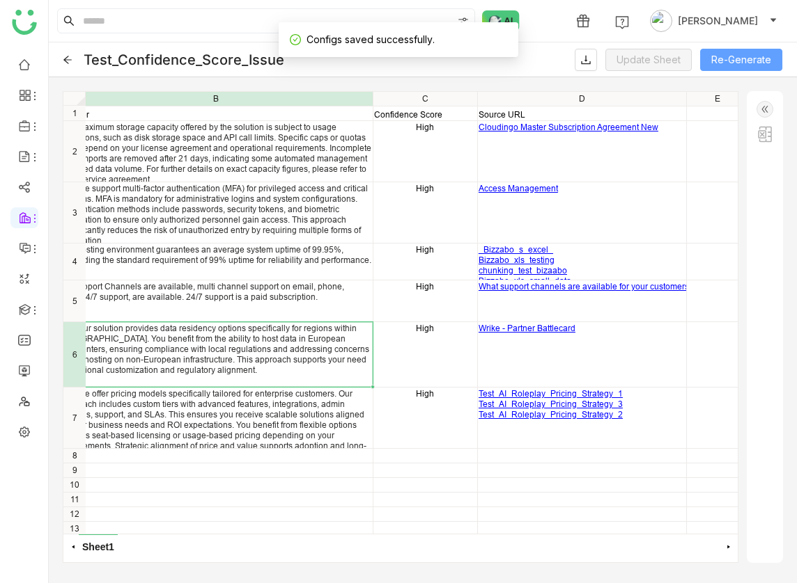
click at [732, 54] on button "Re-Generate" at bounding box center [741, 60] width 82 height 22
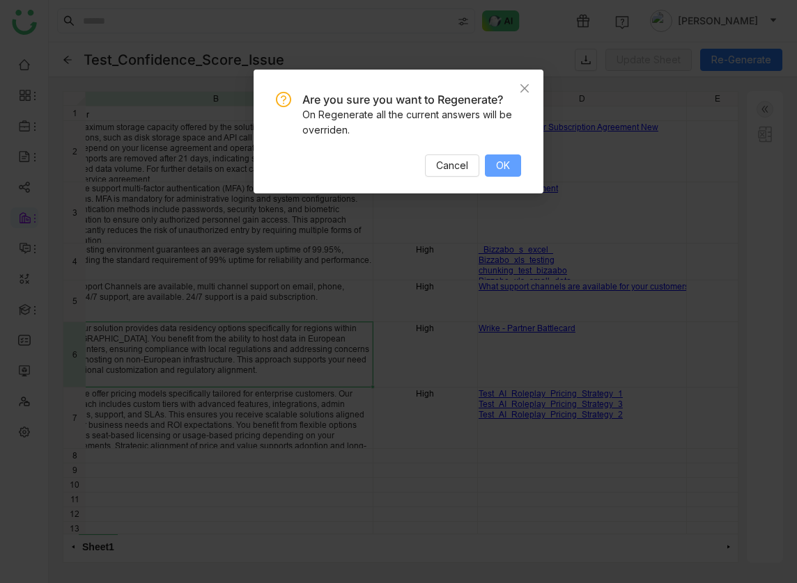
click at [503, 158] on span "OK" at bounding box center [503, 165] width 14 height 15
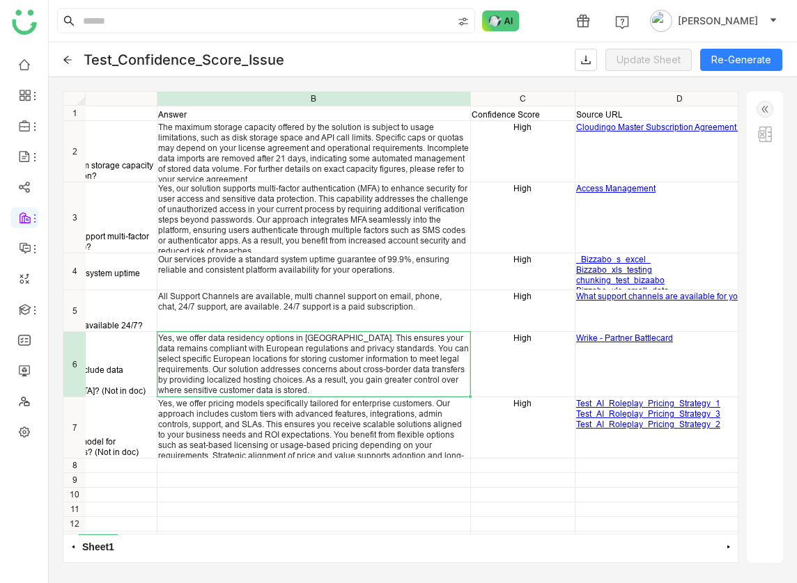
scroll to position [0, 0]
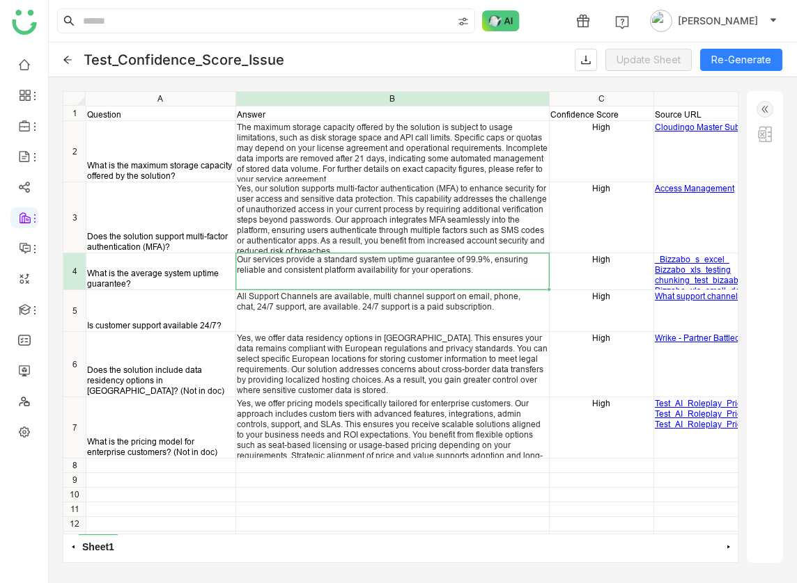
click at [343, 283] on div "Our services provide a standard system uptime guarantee of 99.9%, ensuring reli…" at bounding box center [392, 271] width 313 height 36
click at [18, 434] on link at bounding box center [24, 431] width 13 height 12
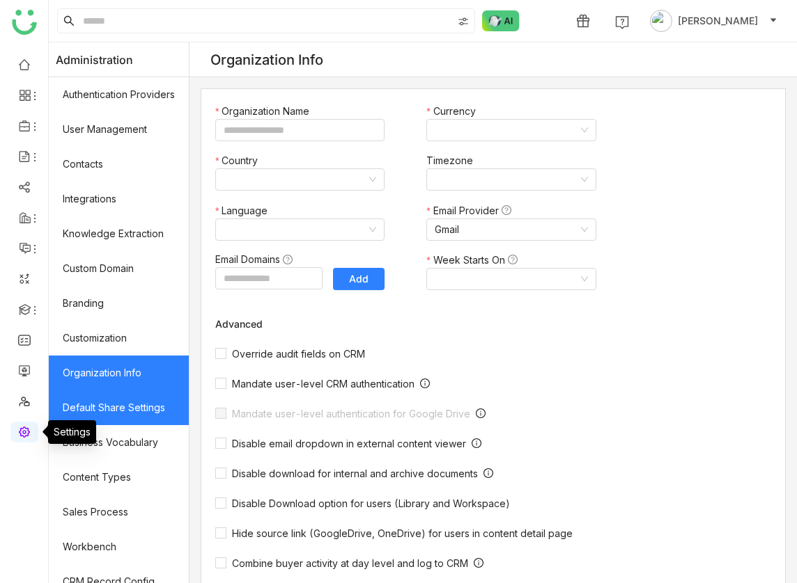
type input "*******"
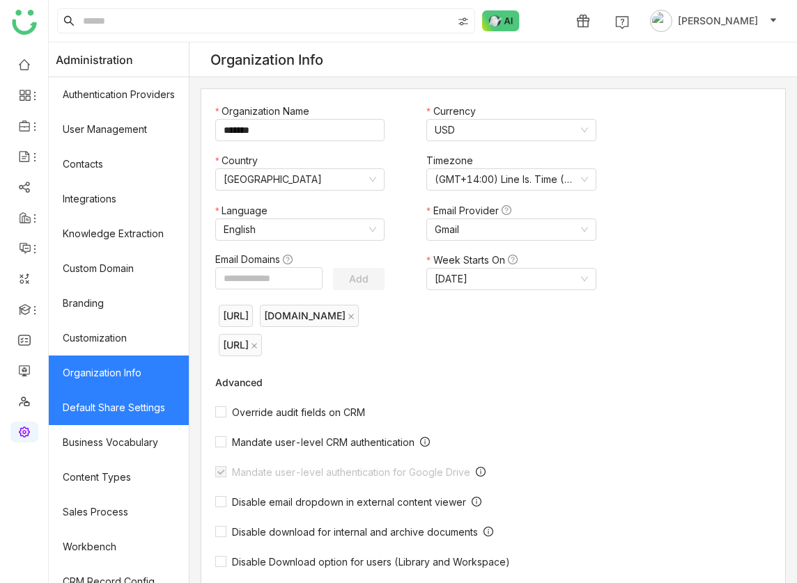
scroll to position [155, 0]
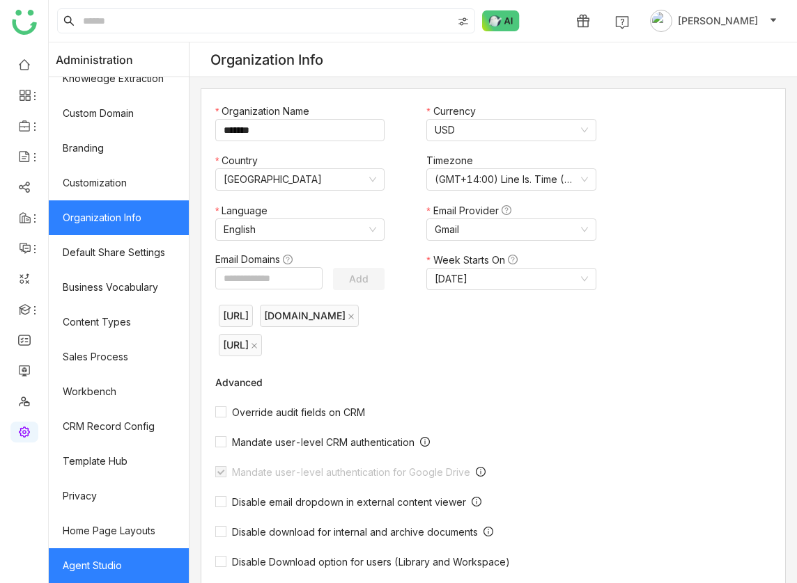
click at [127, 563] on link "Agent Studio" at bounding box center [119, 566] width 140 height 35
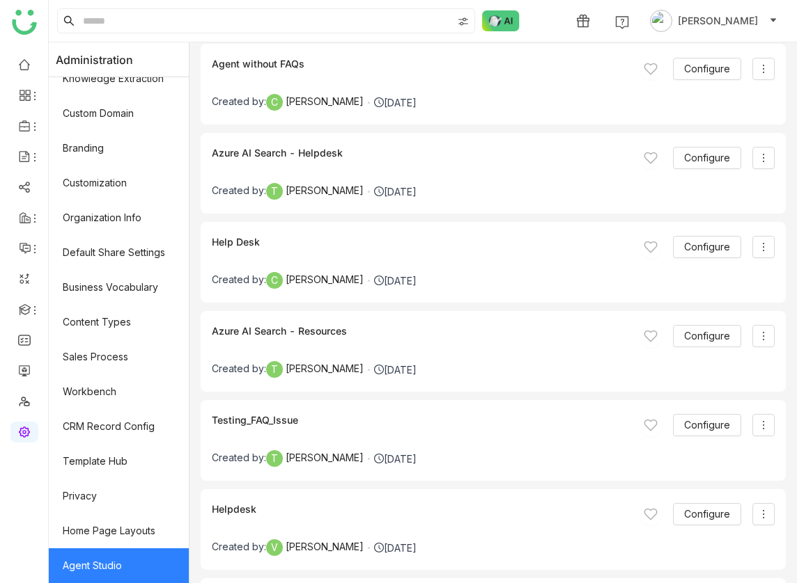
scroll to position [4805, 0]
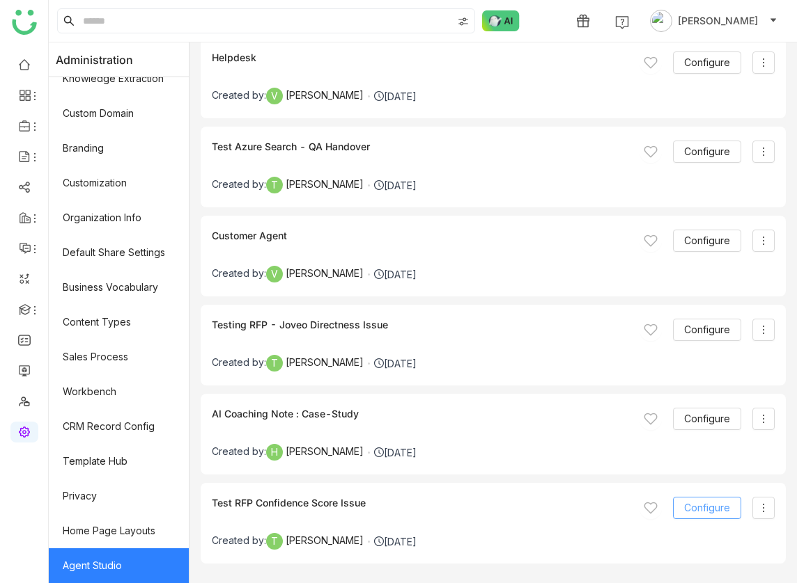
click at [705, 503] on span "Configure" at bounding box center [707, 508] width 46 height 15
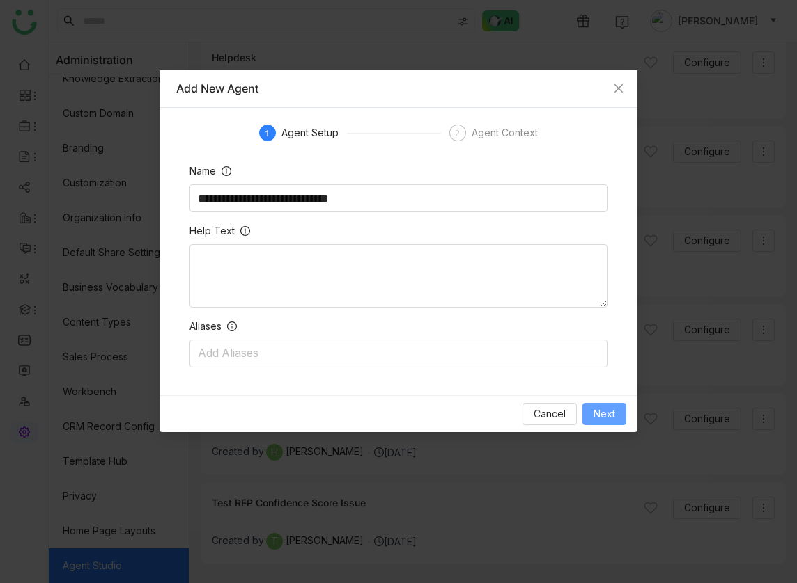
click at [602, 412] on span "Next" at bounding box center [604, 414] width 22 height 15
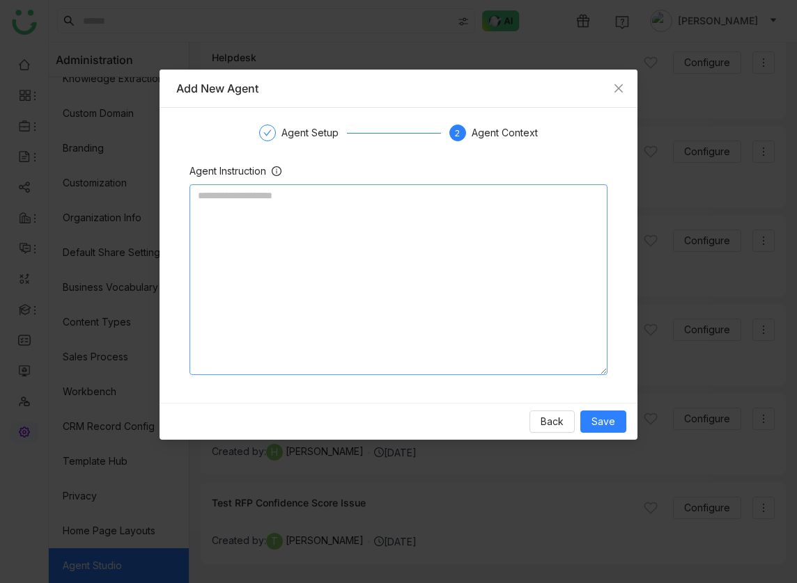
click at [339, 301] on textarea at bounding box center [398, 280] width 418 height 191
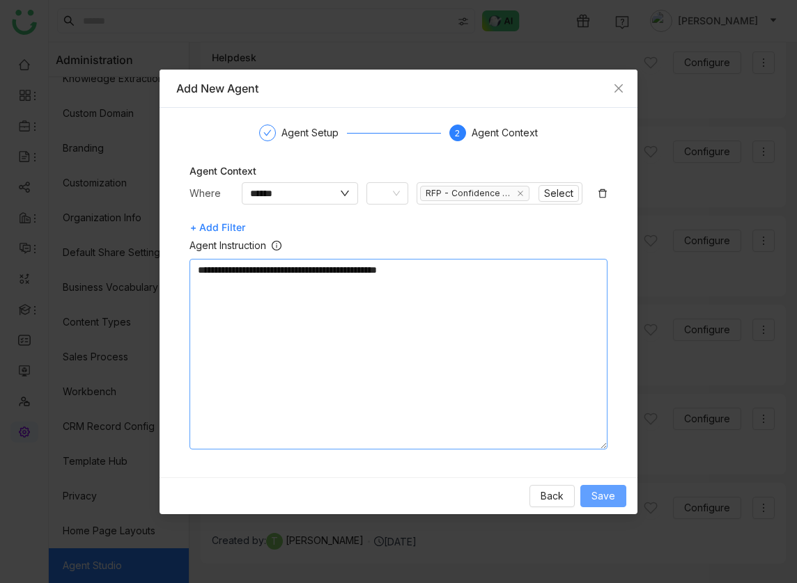
type textarea "**********"
click at [604, 500] on span "Save" at bounding box center [603, 496] width 24 height 15
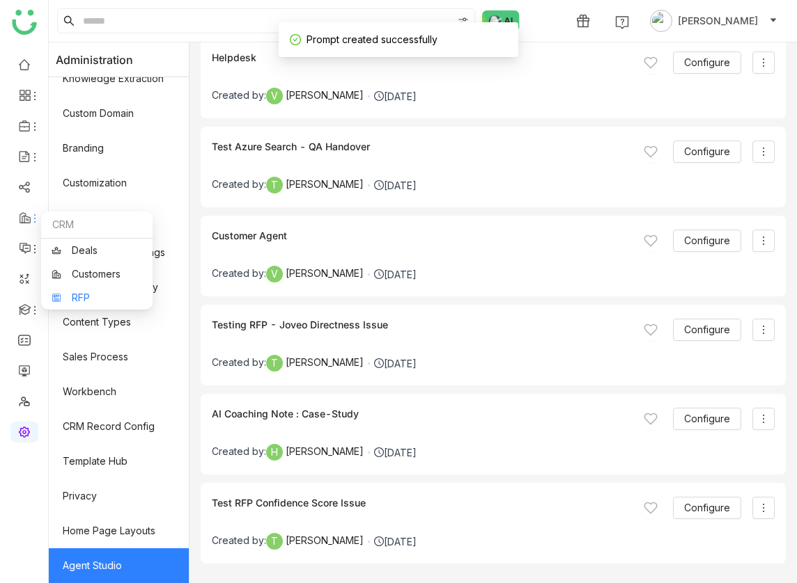
click at [84, 299] on link "RFP" at bounding box center [97, 298] width 91 height 10
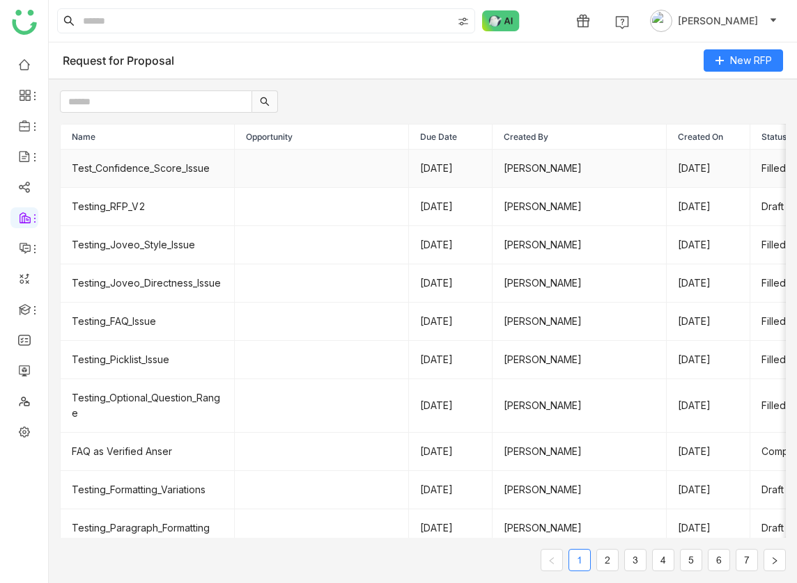
click at [162, 176] on td "Test_Confidence_Score_Issue" at bounding box center [148, 169] width 174 height 38
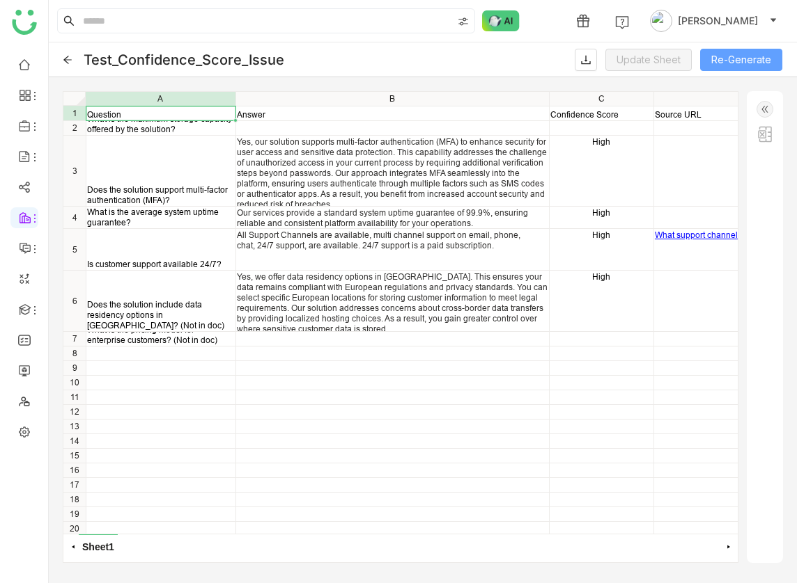
click at [735, 62] on button "Re-Generate" at bounding box center [741, 60] width 82 height 22
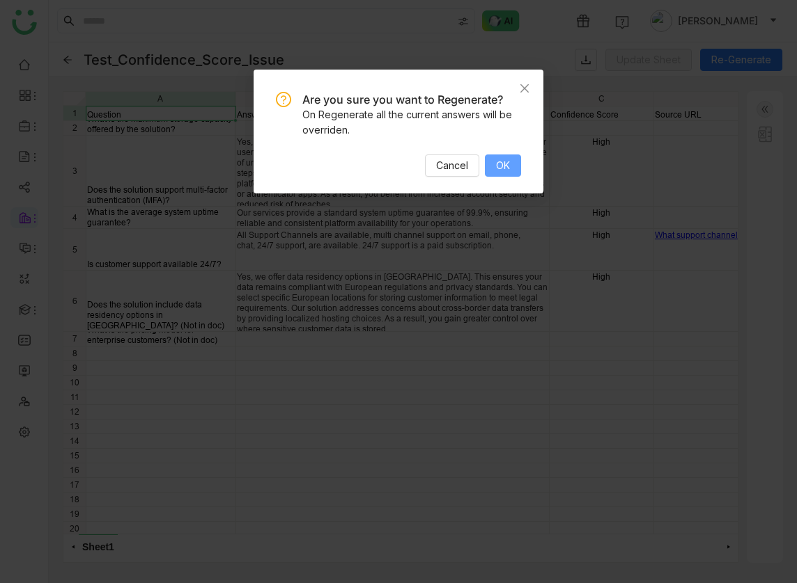
click at [503, 165] on span "OK" at bounding box center [503, 165] width 14 height 15
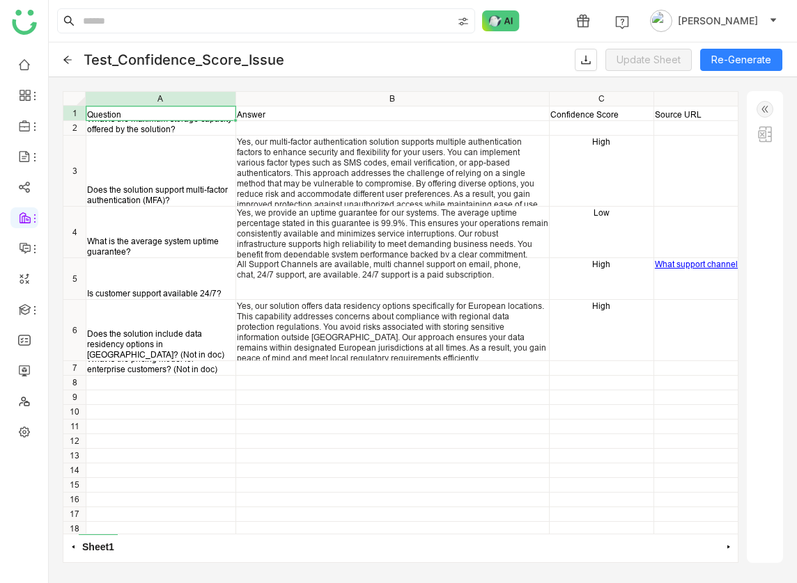
click at [256, 384] on div "Question Answer Confidence Score Source URL What is the maximum storage capacit…" at bounding box center [400, 313] width 674 height 442
